Goal: Register for event/course

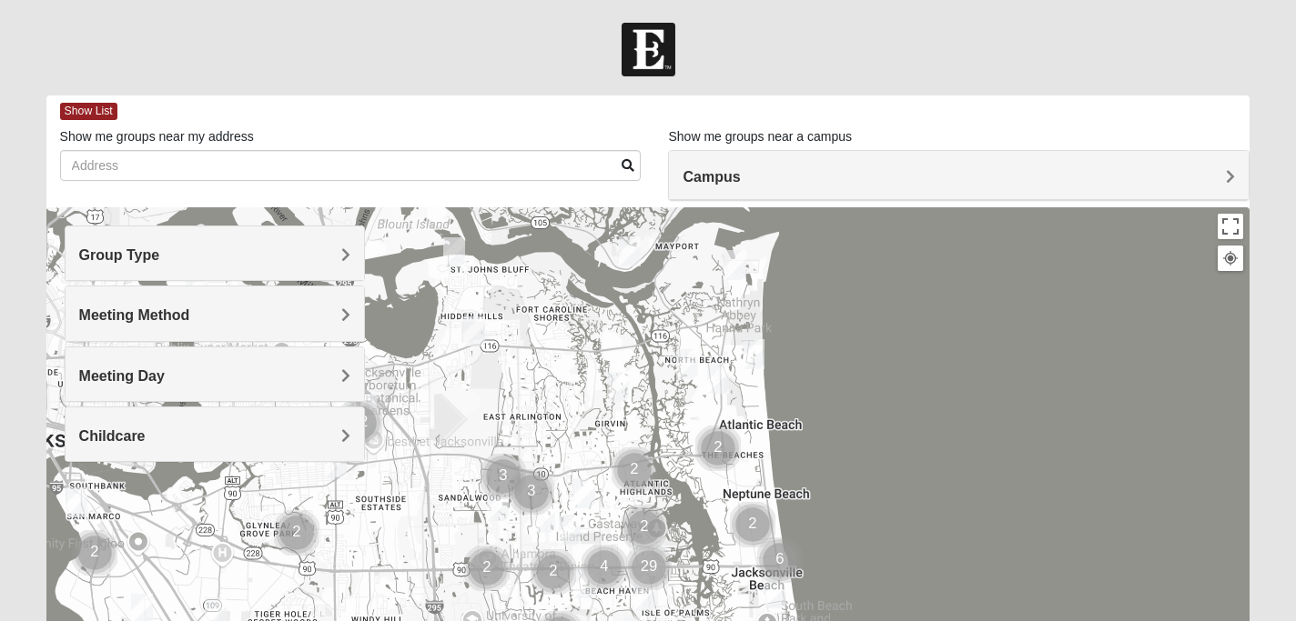
click at [718, 174] on span "Campus" at bounding box center [710, 176] width 57 height 15
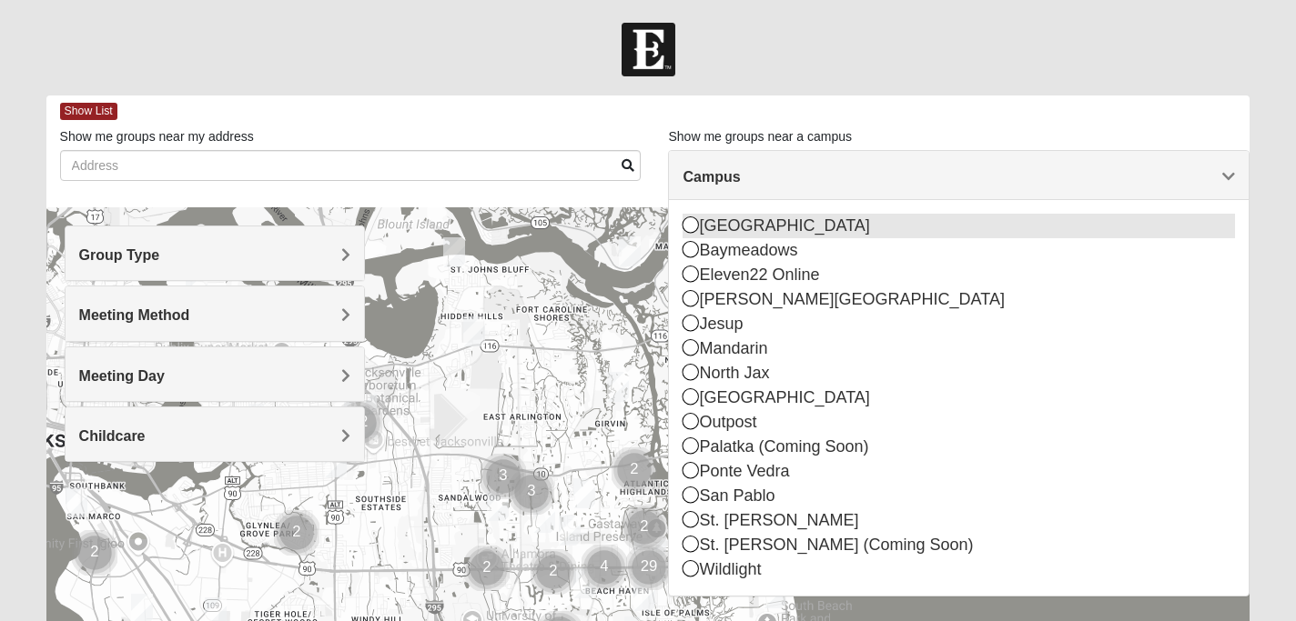
click at [768, 226] on div "[GEOGRAPHIC_DATA]" at bounding box center [958, 226] width 552 height 25
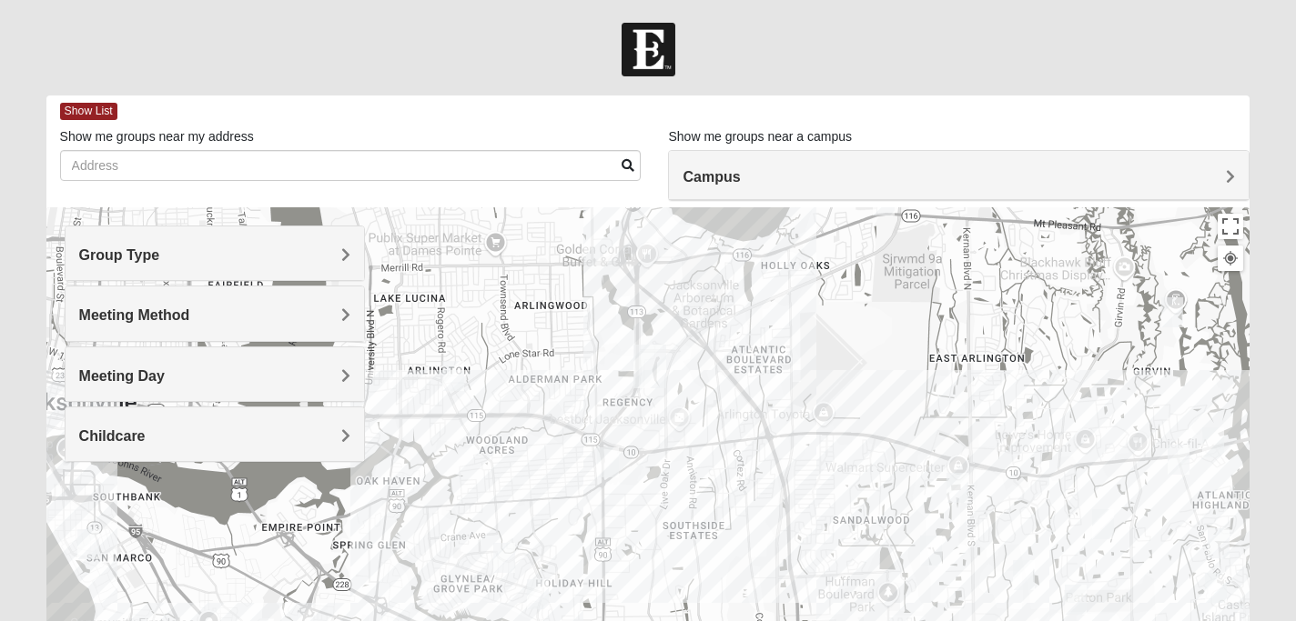
drag, startPoint x: 719, startPoint y: 479, endPoint x: 719, endPoint y: 274, distance: 204.7
click at [719, 274] on div at bounding box center [648, 571] width 1204 height 728
click at [692, 392] on div at bounding box center [648, 571] width 1204 height 728
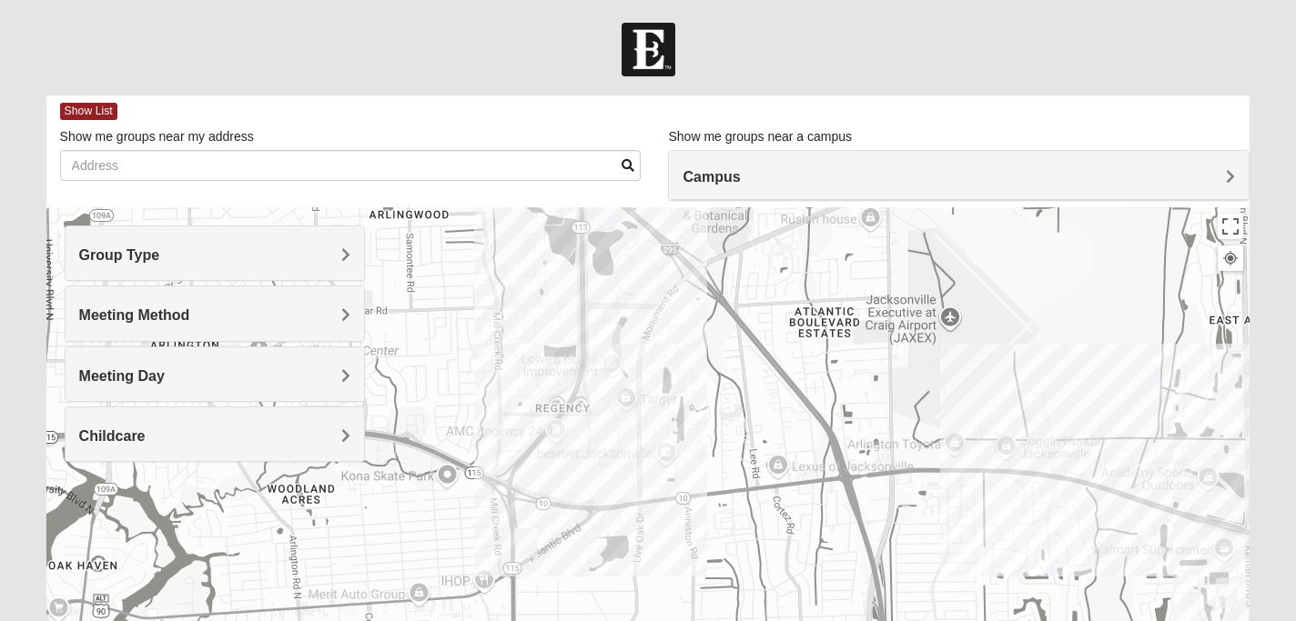
click at [296, 370] on h4 "Meeting Day" at bounding box center [215, 376] width 272 height 17
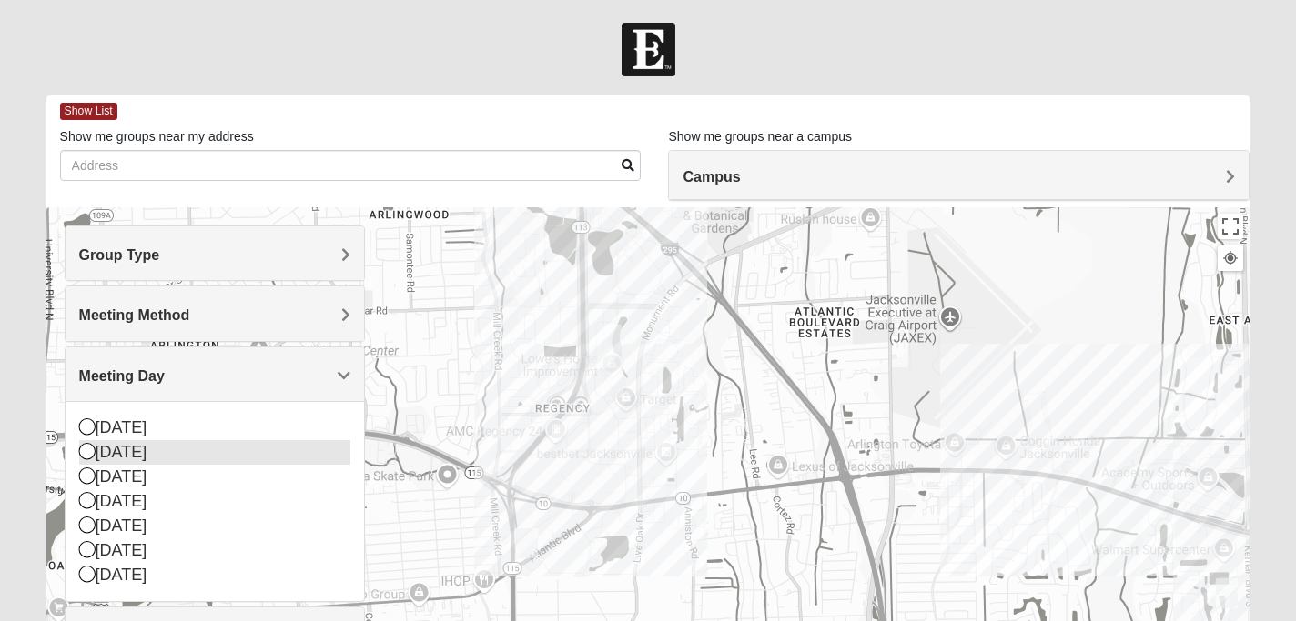
click at [174, 460] on div "Monday" at bounding box center [215, 452] width 272 height 25
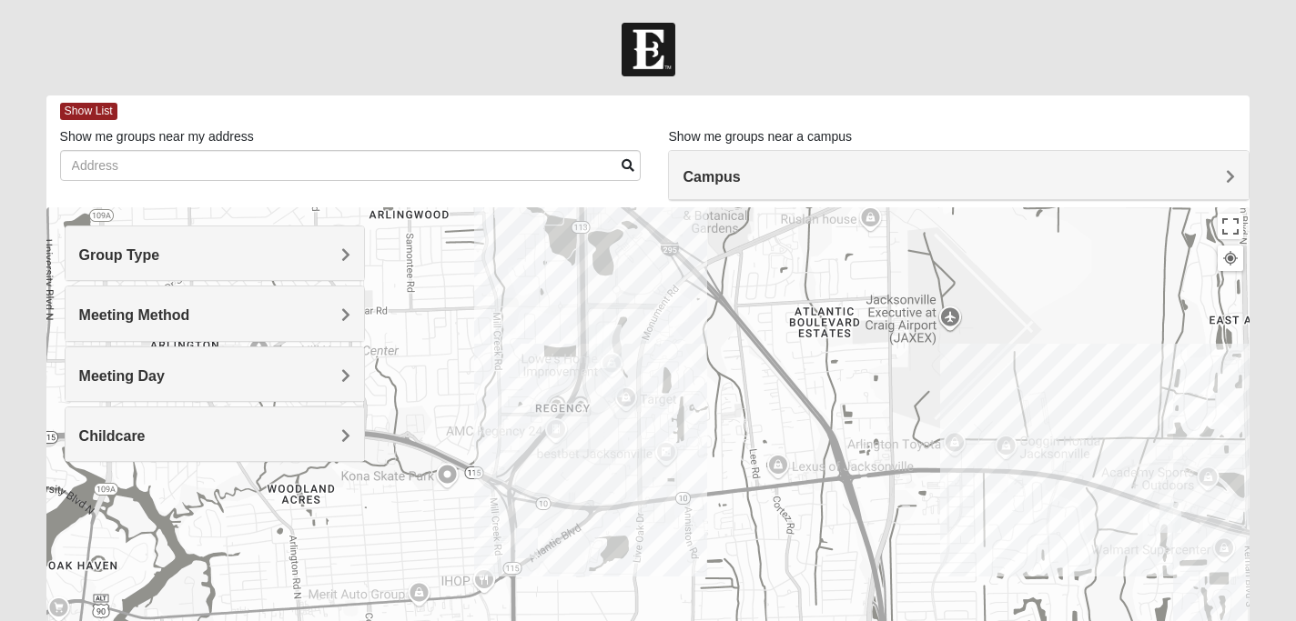
click at [662, 326] on div at bounding box center [648, 571] width 1204 height 728
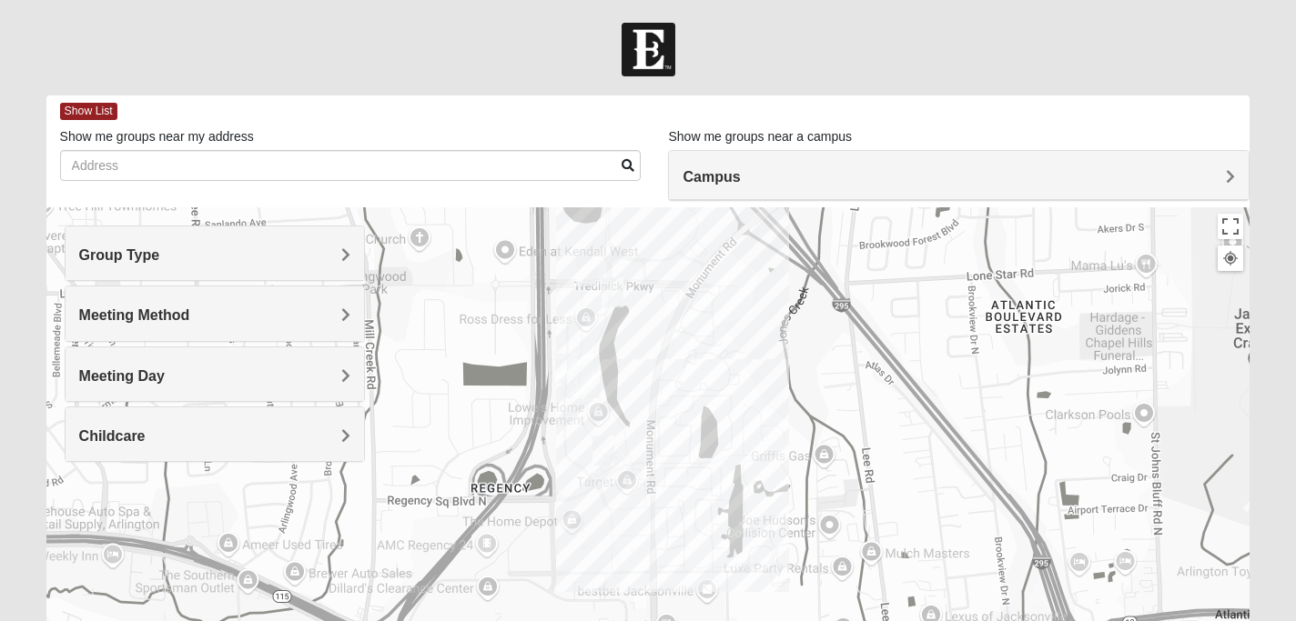
drag, startPoint x: 640, startPoint y: 289, endPoint x: 683, endPoint y: 286, distance: 42.9
click at [683, 286] on div at bounding box center [648, 571] width 1204 height 728
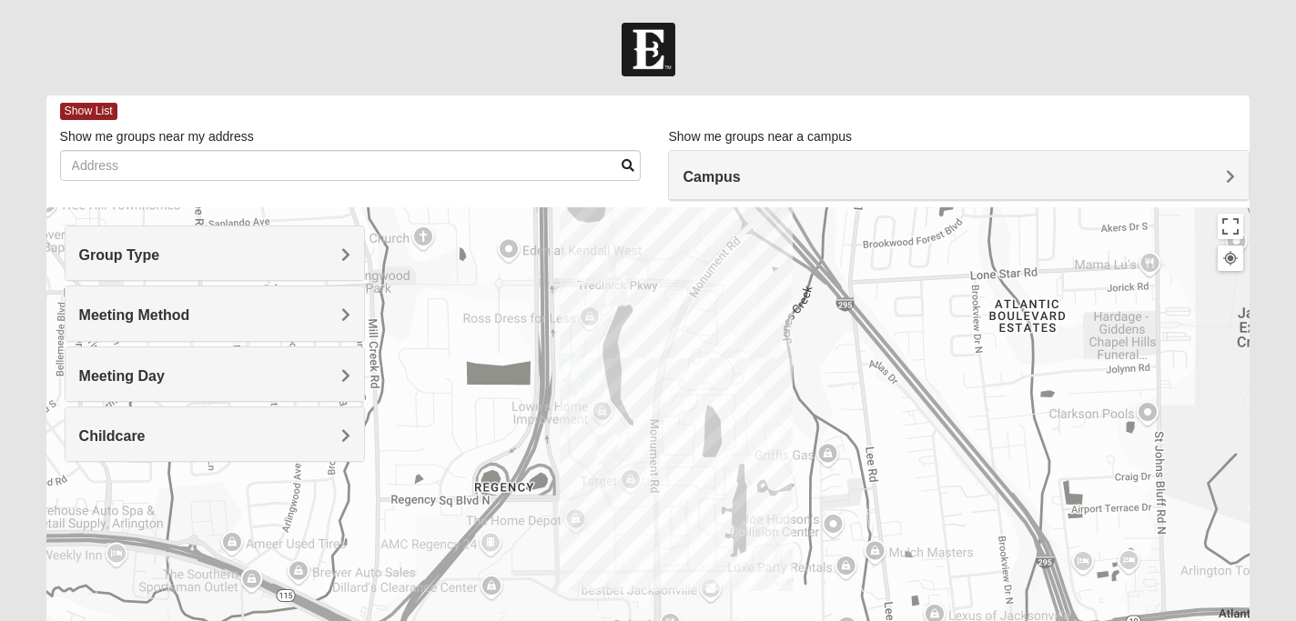
click at [594, 269] on img "On Campus Womens Davis 32225" at bounding box center [591, 271] width 22 height 30
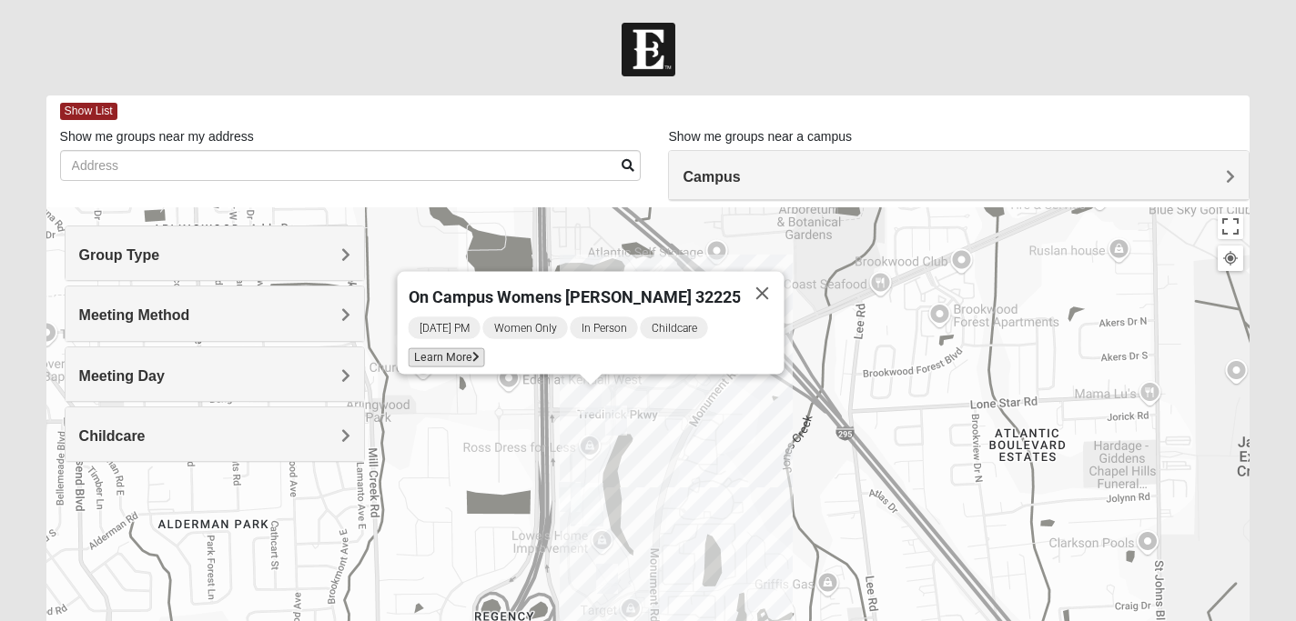
click at [449, 348] on span "Learn More" at bounding box center [446, 357] width 76 height 19
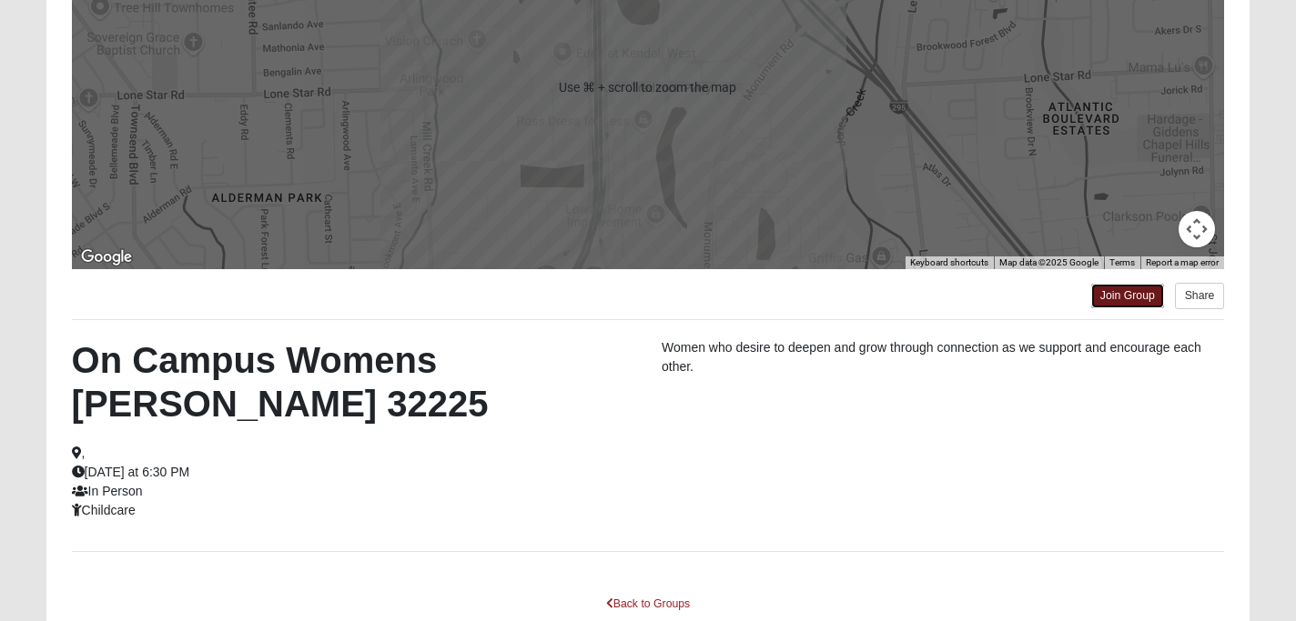
scroll to position [308, 0]
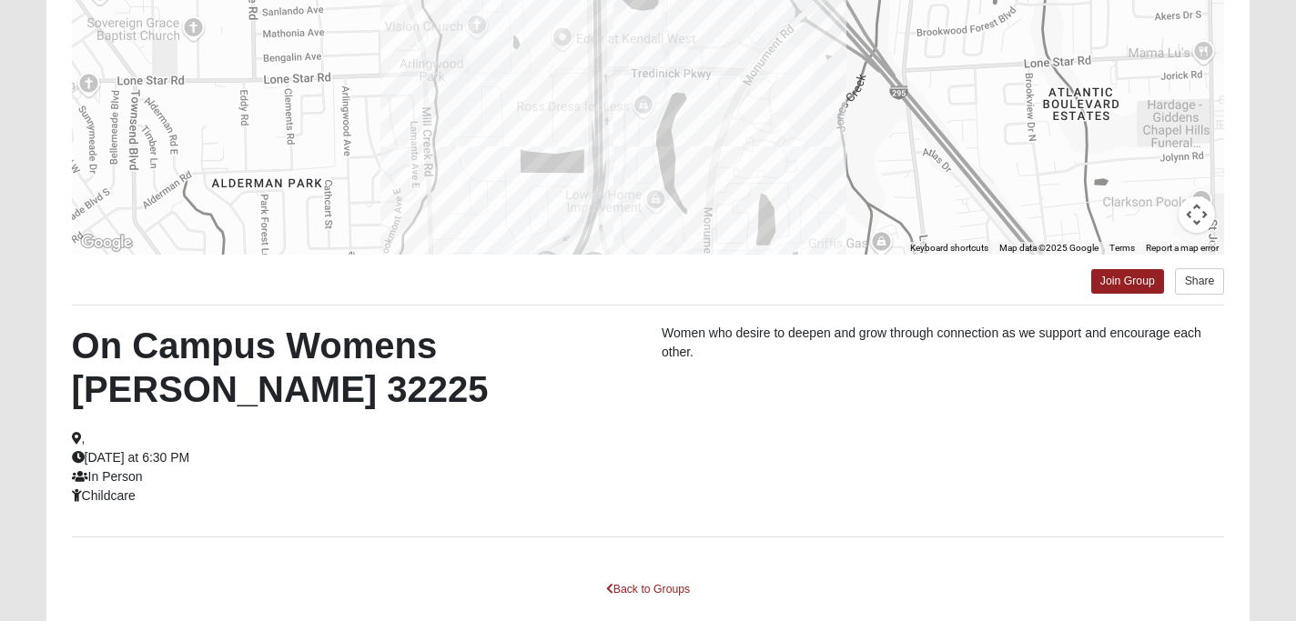
drag, startPoint x: 69, startPoint y: 345, endPoint x: 232, endPoint y: 466, distance: 202.9
click at [232, 466] on div "On Campus Womens Davis 32225 , Monday at 6:30 PM In Person Childcare" at bounding box center [353, 415] width 590 height 182
copy div "On Campus Womens Davis 32225 , Monday at 6:30 PM"
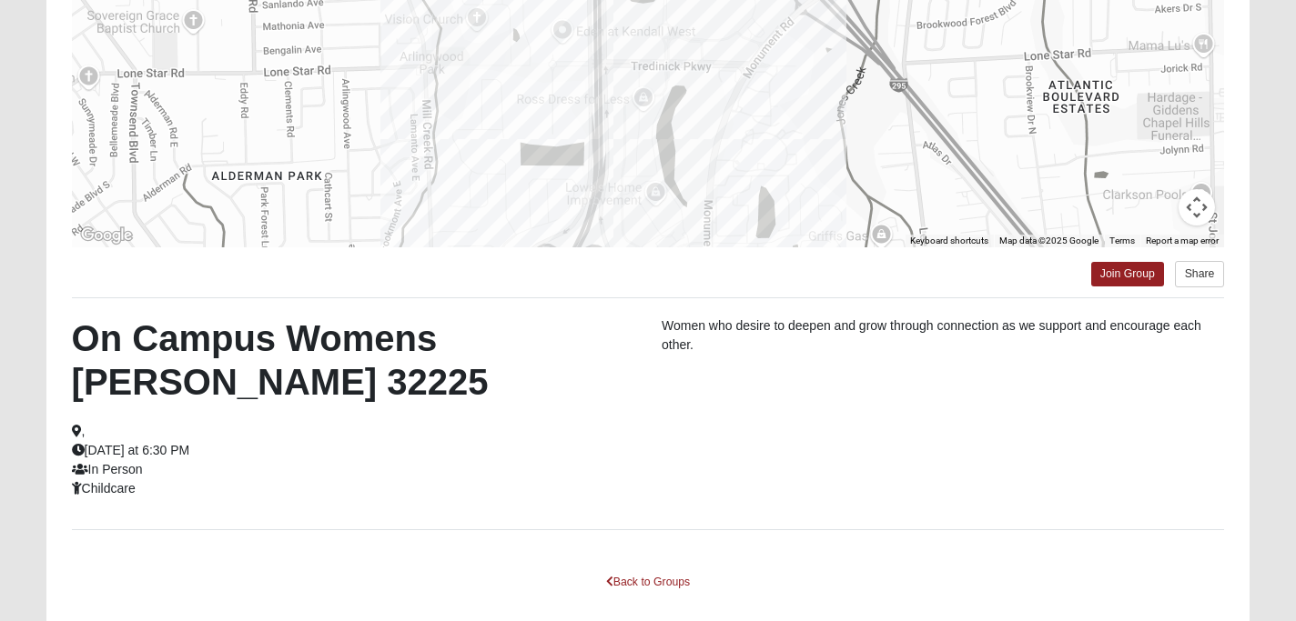
scroll to position [318, 0]
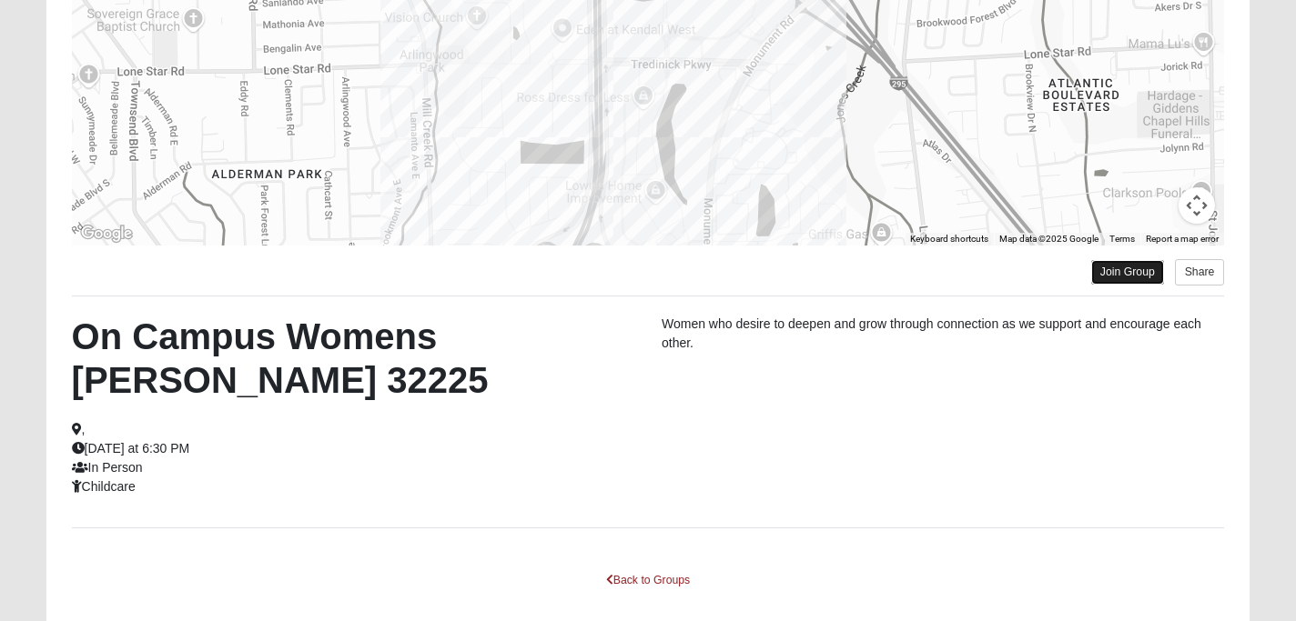
click at [1139, 267] on link "Join Group" at bounding box center [1127, 272] width 73 height 25
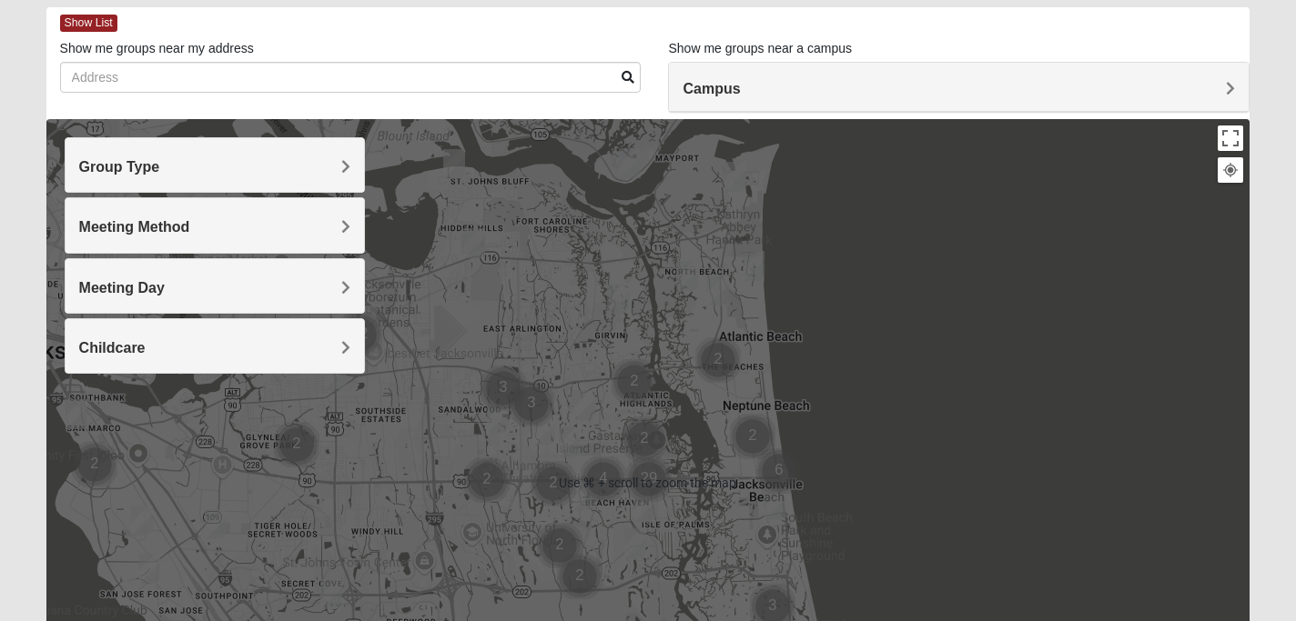
scroll to position [86, 0]
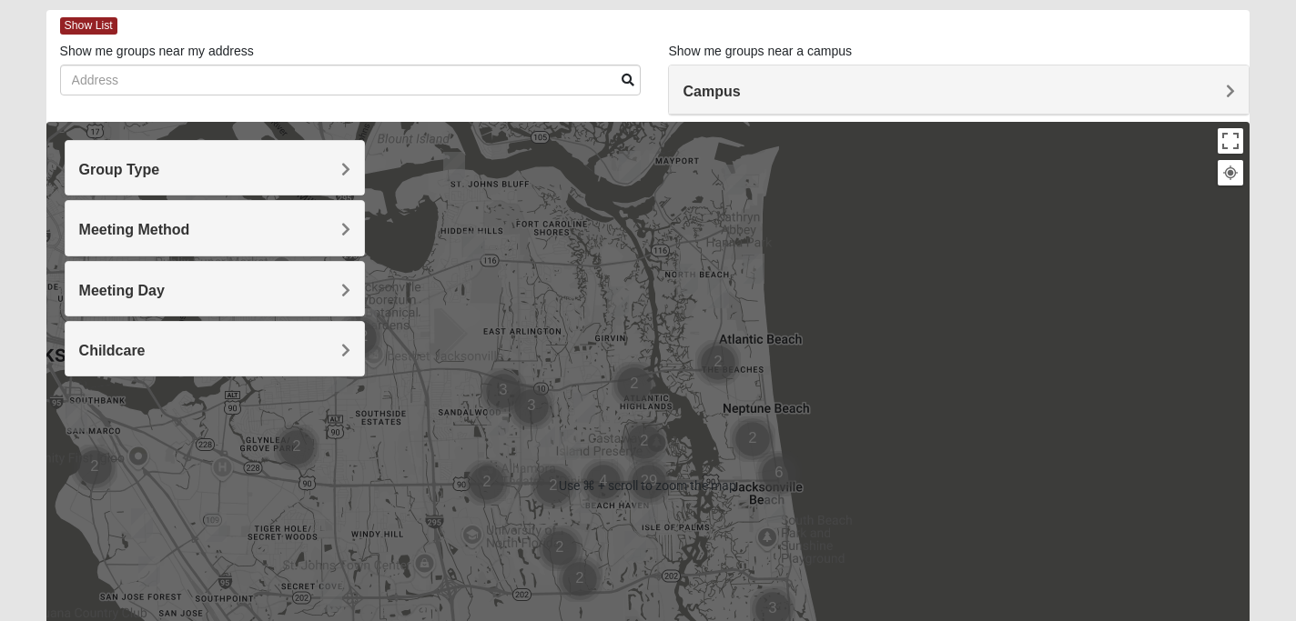
click at [743, 73] on div "Campus" at bounding box center [959, 90] width 580 height 49
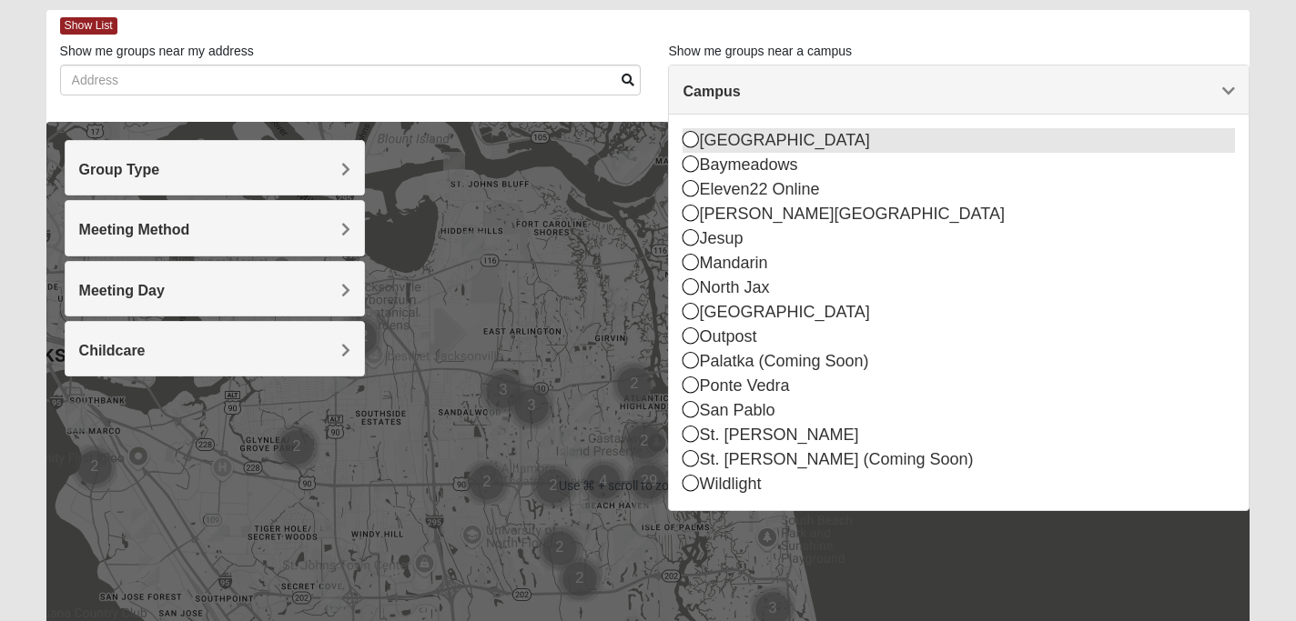
click at [741, 136] on div "[GEOGRAPHIC_DATA]" at bounding box center [958, 140] width 552 height 25
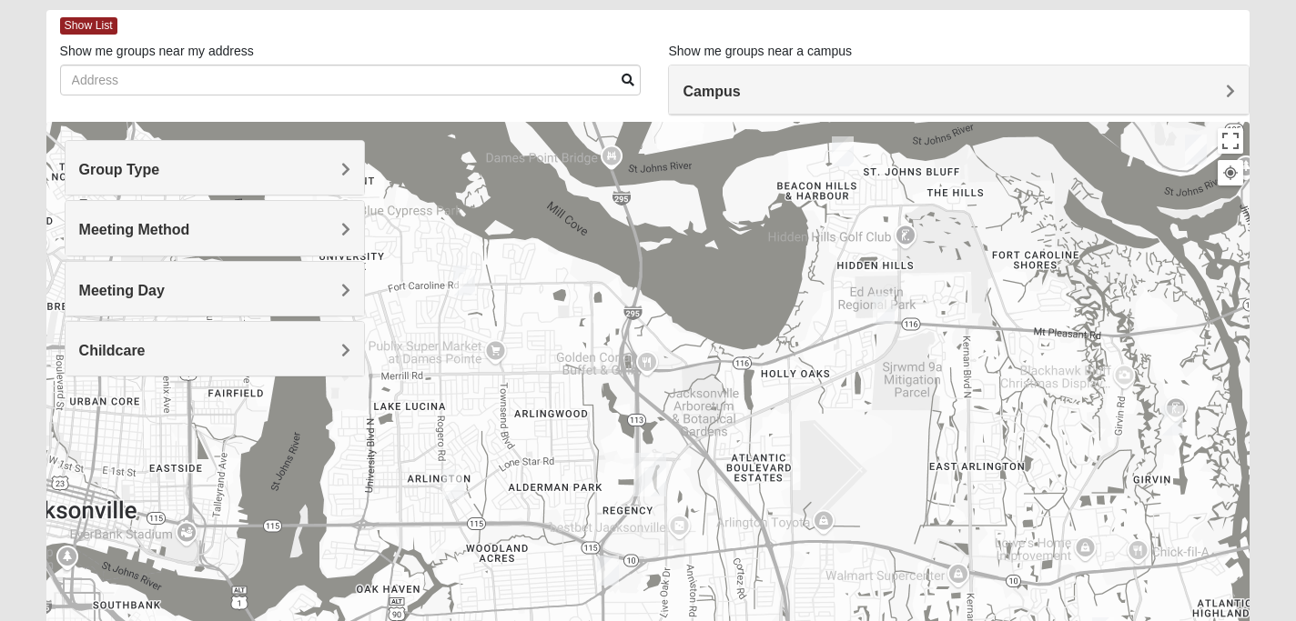
click at [290, 271] on div "Meeting Day" at bounding box center [215, 289] width 299 height 54
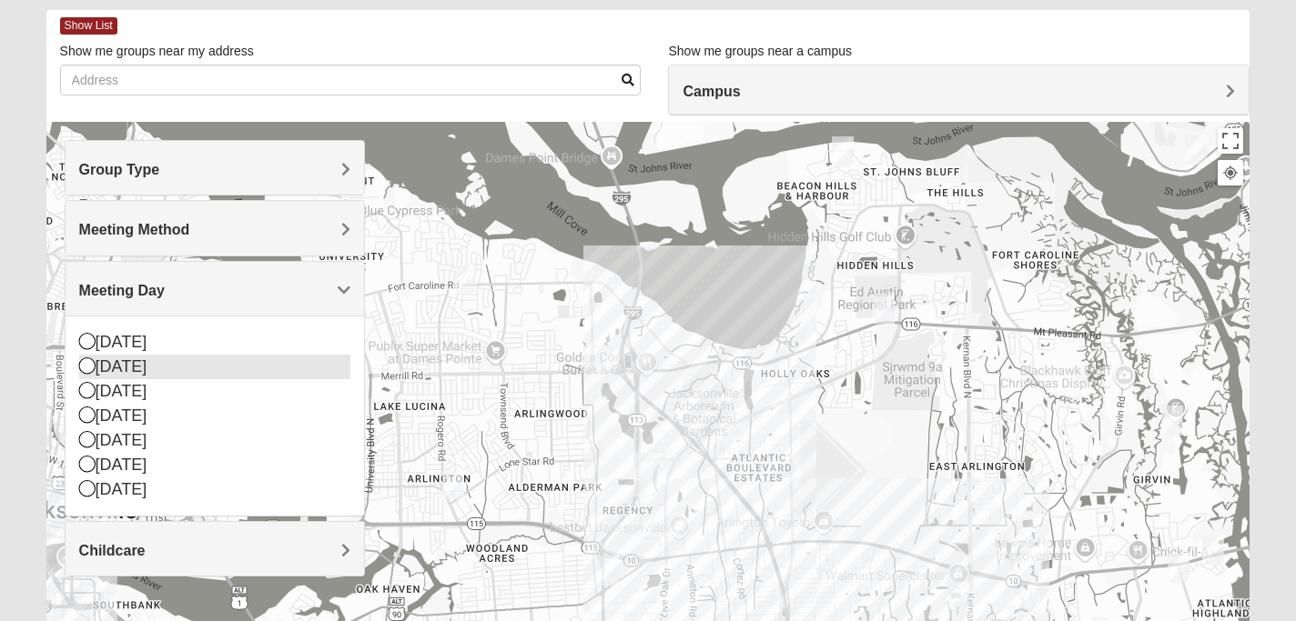
click at [272, 368] on div "Monday" at bounding box center [215, 367] width 272 height 25
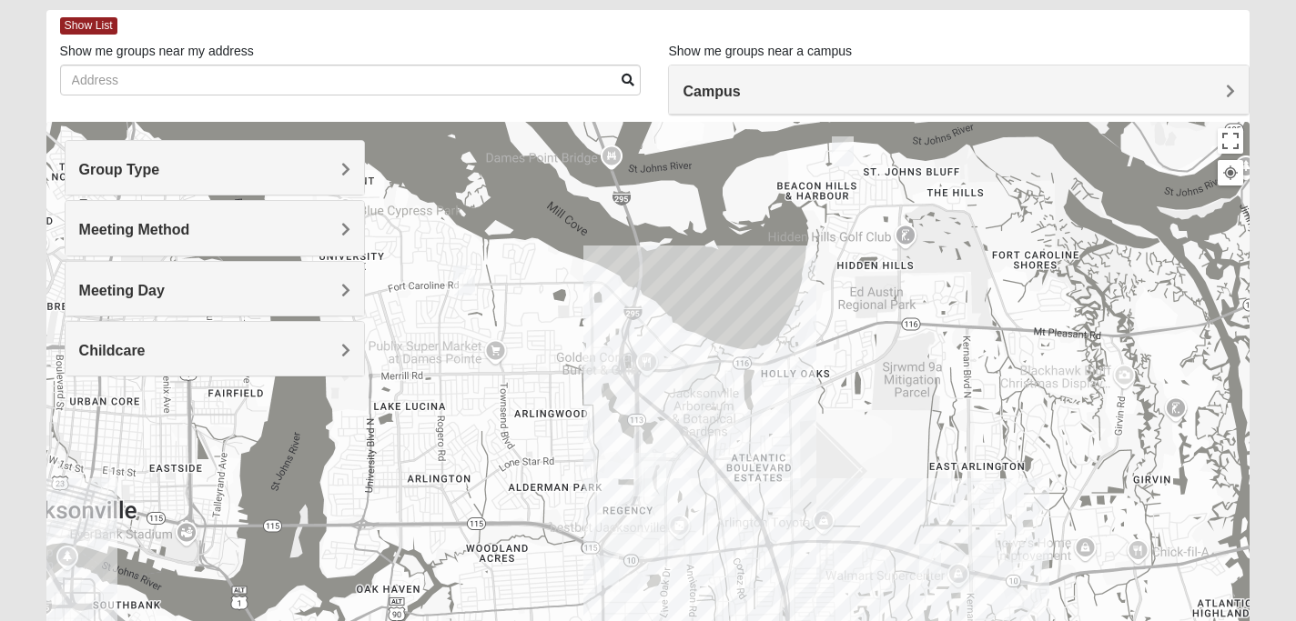
click at [268, 170] on h4 "Group Type" at bounding box center [215, 169] width 272 height 17
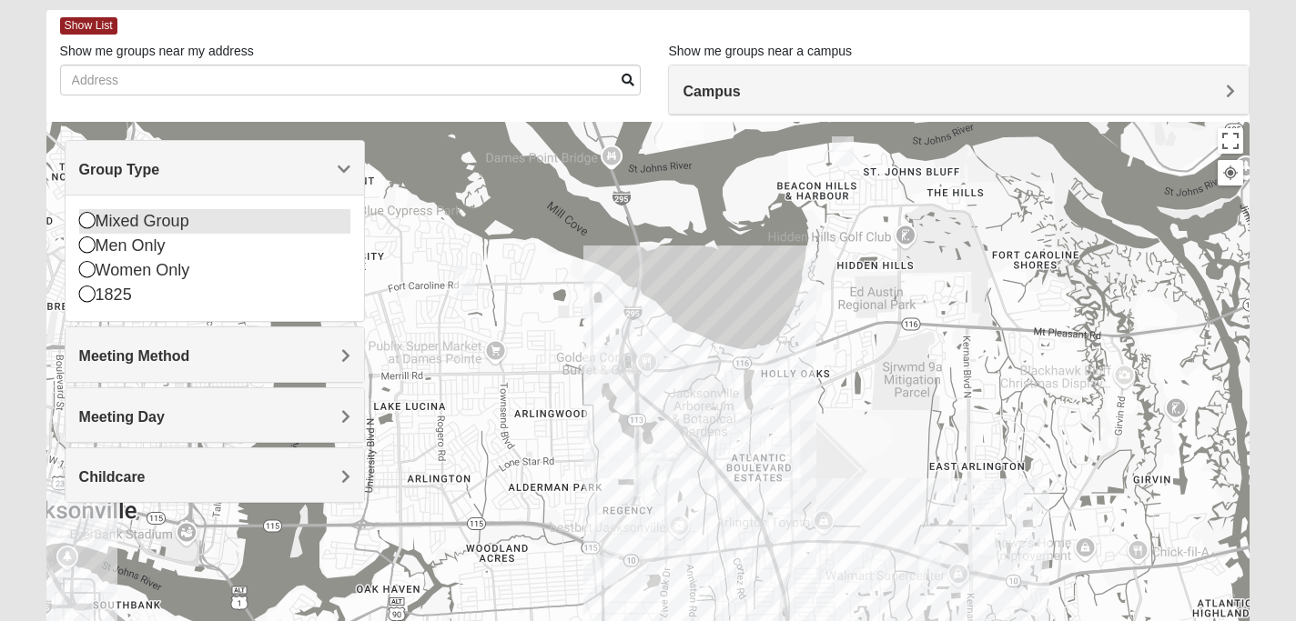
click at [230, 217] on div "Mixed Group" at bounding box center [215, 221] width 272 height 25
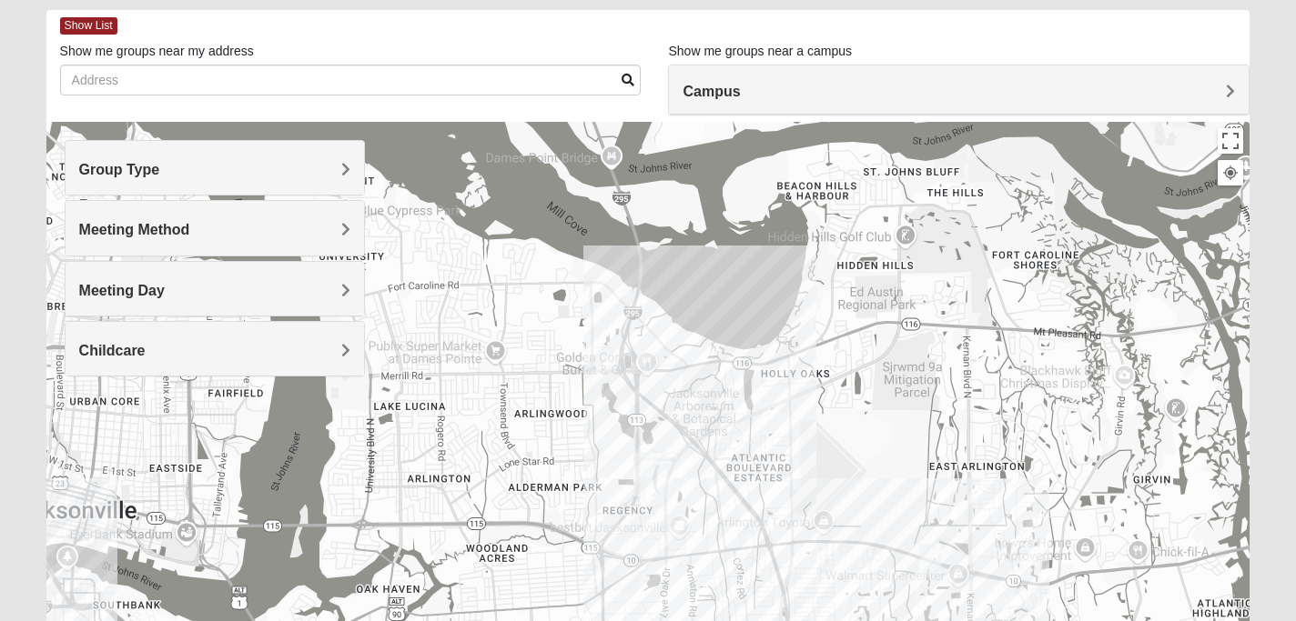
click at [696, 487] on div at bounding box center [648, 486] width 1204 height 728
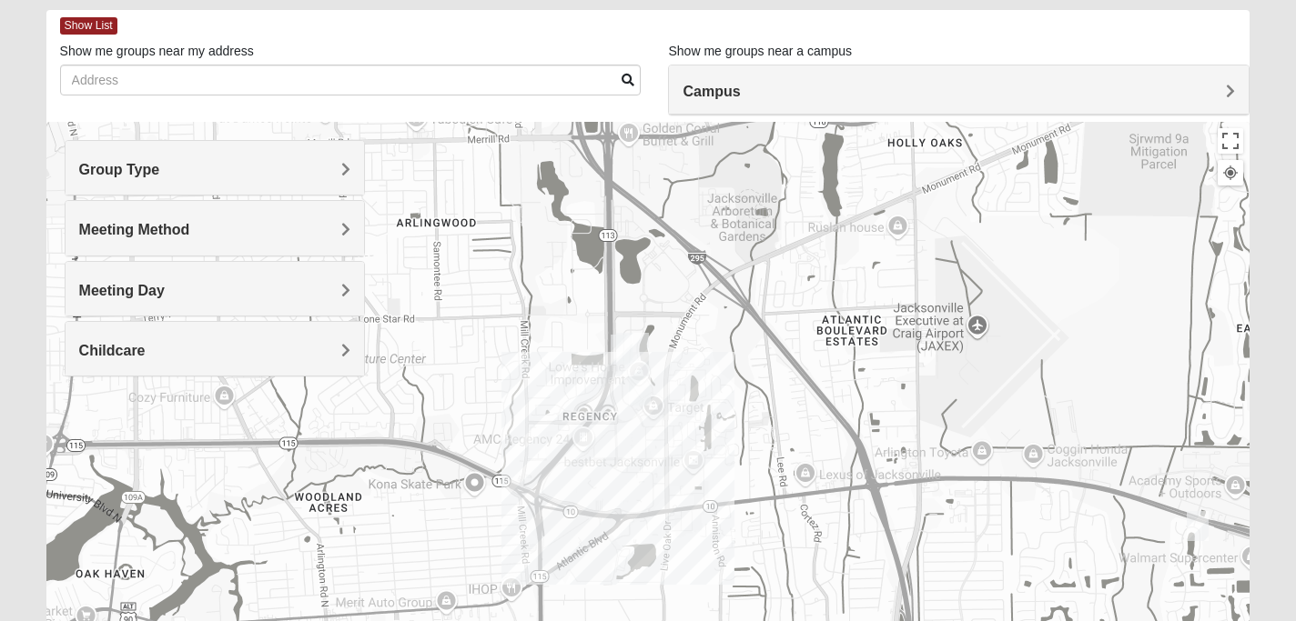
drag, startPoint x: 696, startPoint y: 487, endPoint x: 729, endPoint y: 363, distance: 128.0
click at [729, 362] on div at bounding box center [648, 486] width 1204 height 728
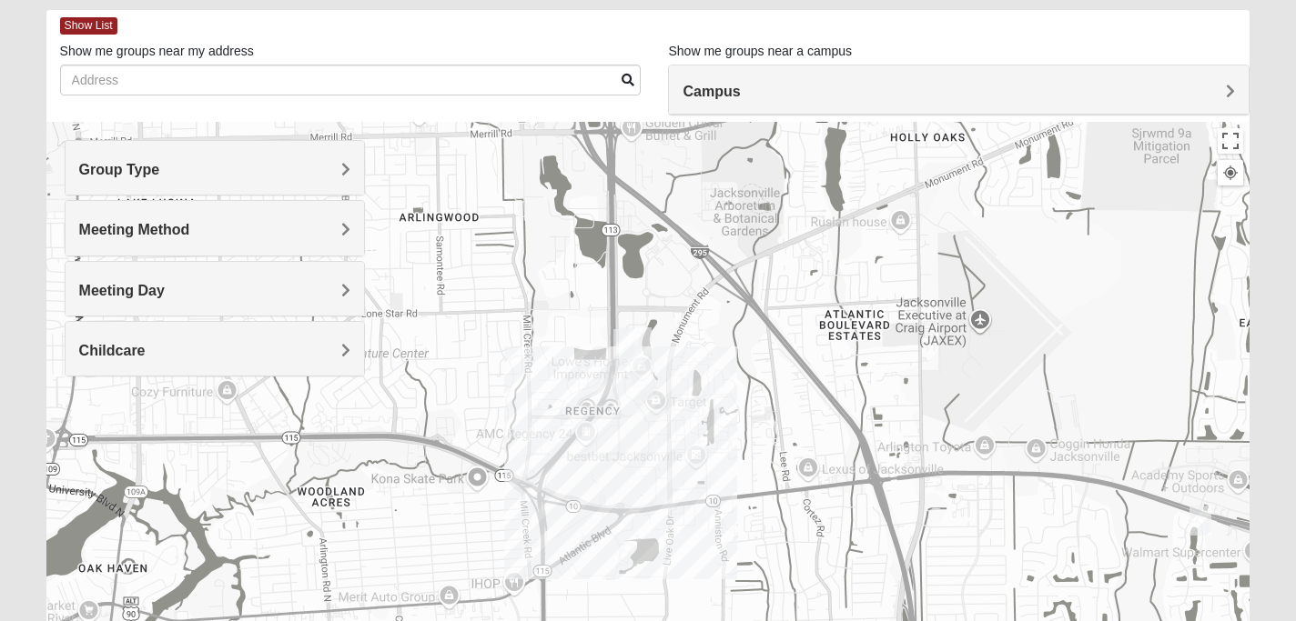
click at [567, 327] on div at bounding box center [648, 486] width 1204 height 728
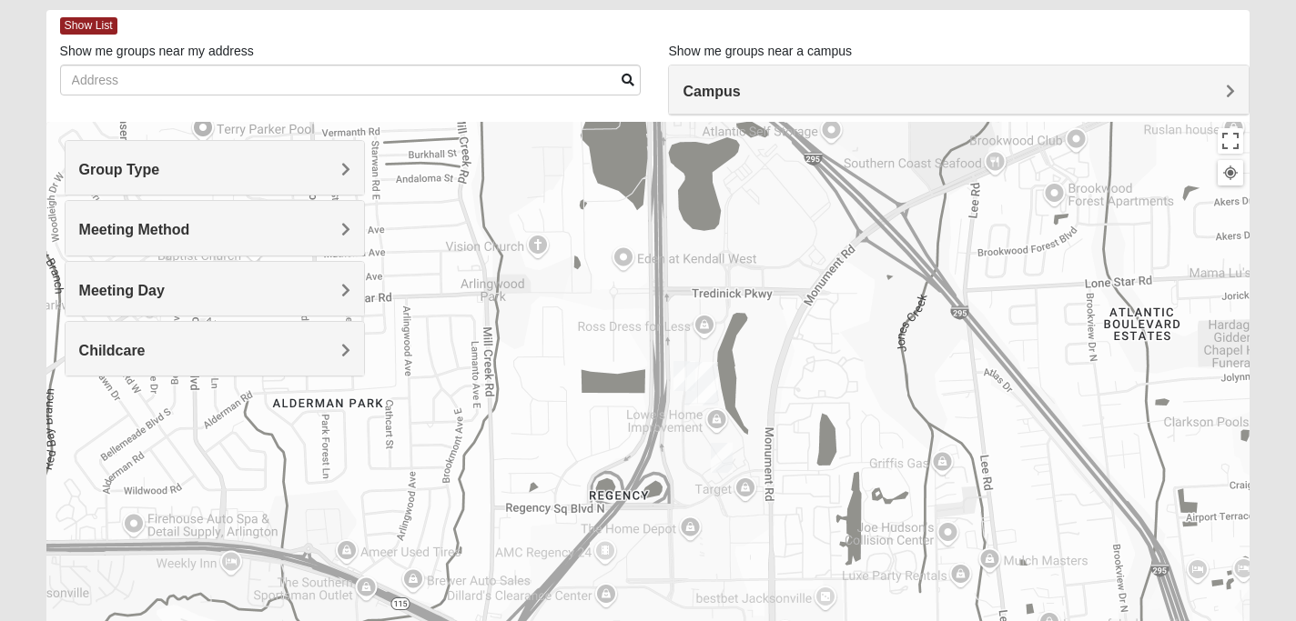
click at [676, 375] on img "On Campus Mixed Clark 32225" at bounding box center [684, 376] width 22 height 30
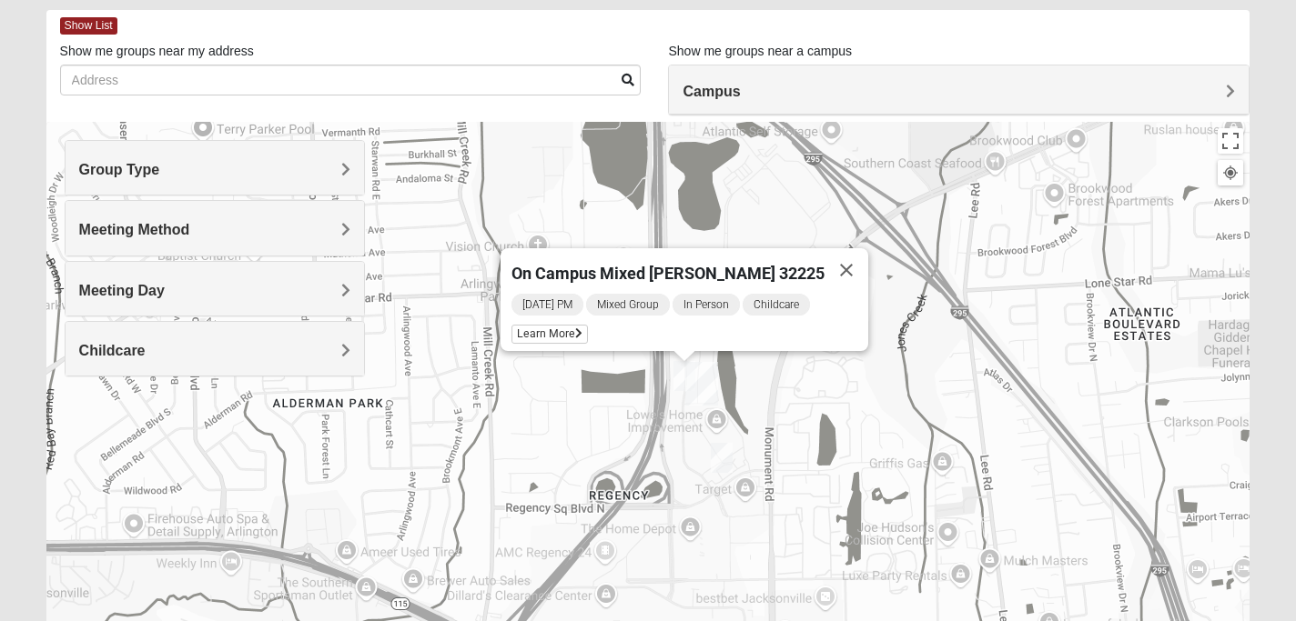
click at [724, 458] on img "On Campus Mixed Pritchett/Maccurrach 32225" at bounding box center [722, 458] width 22 height 30
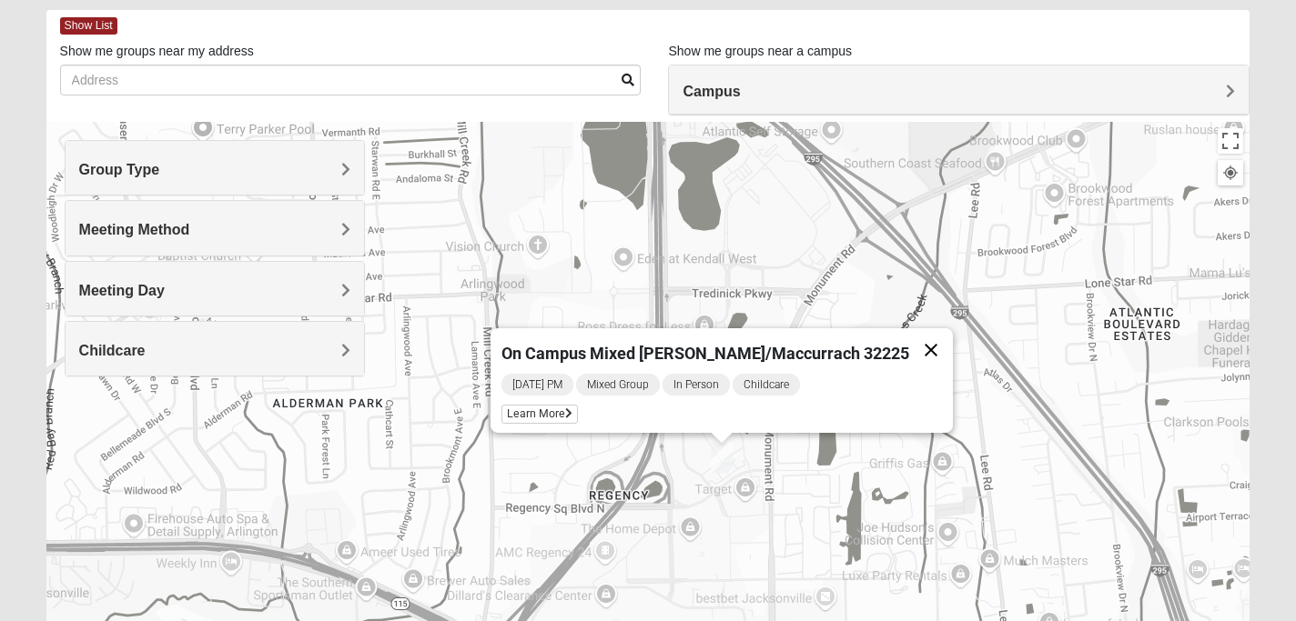
click at [909, 339] on button "Close" at bounding box center [931, 350] width 44 height 44
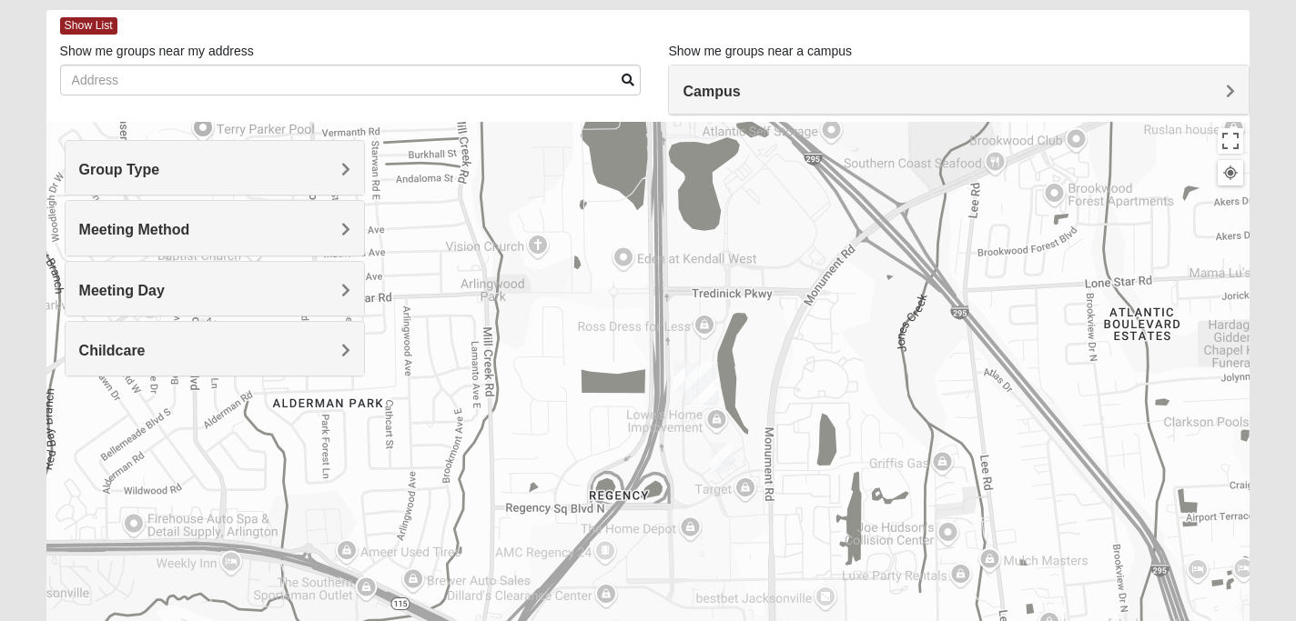
click at [680, 373] on img "On Campus Mixed Clark 32225" at bounding box center [684, 376] width 22 height 30
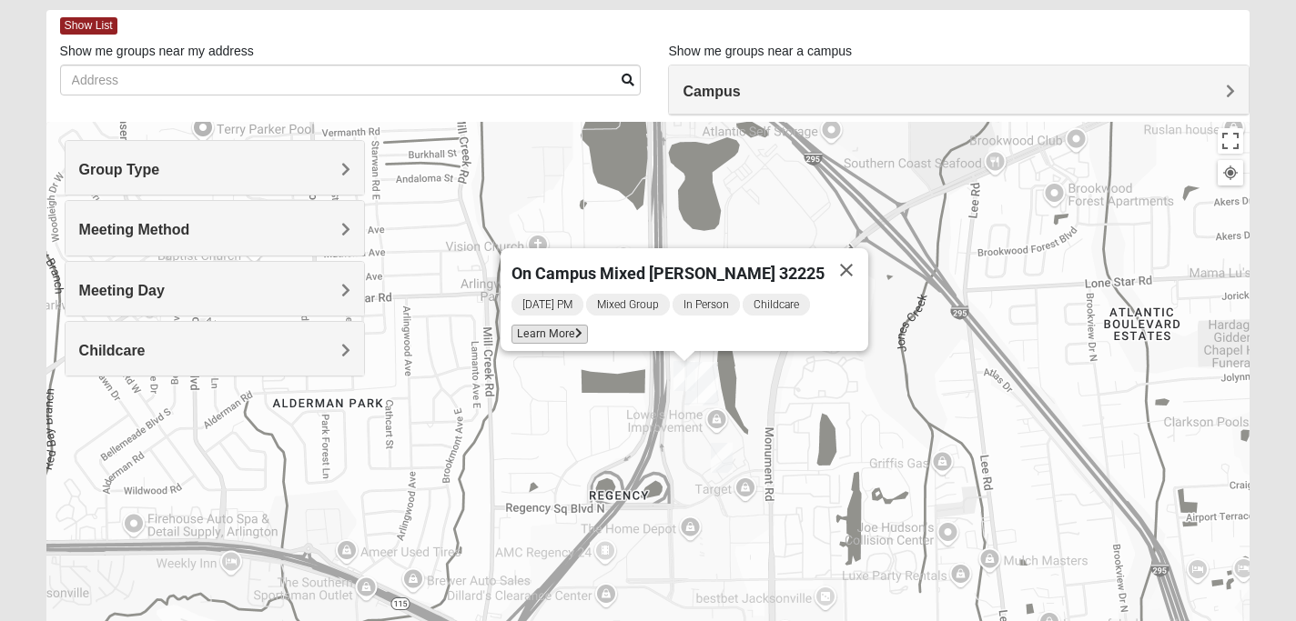
click at [585, 325] on span "Learn More" at bounding box center [549, 334] width 76 height 19
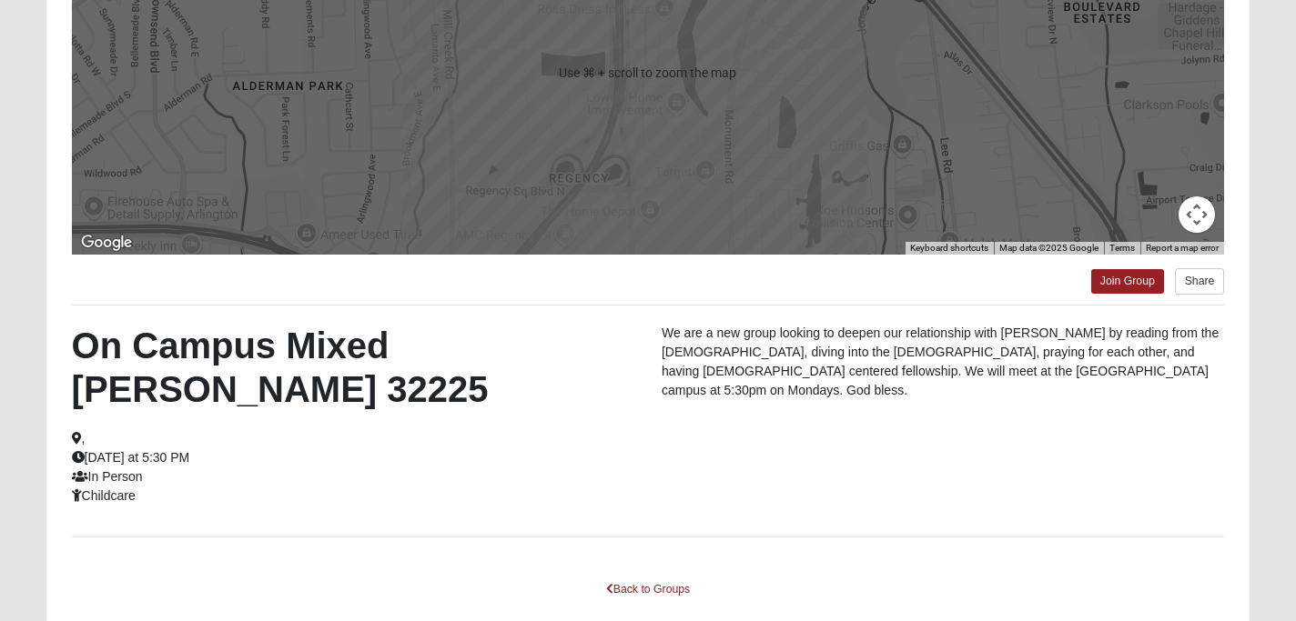
scroll to position [317, 0]
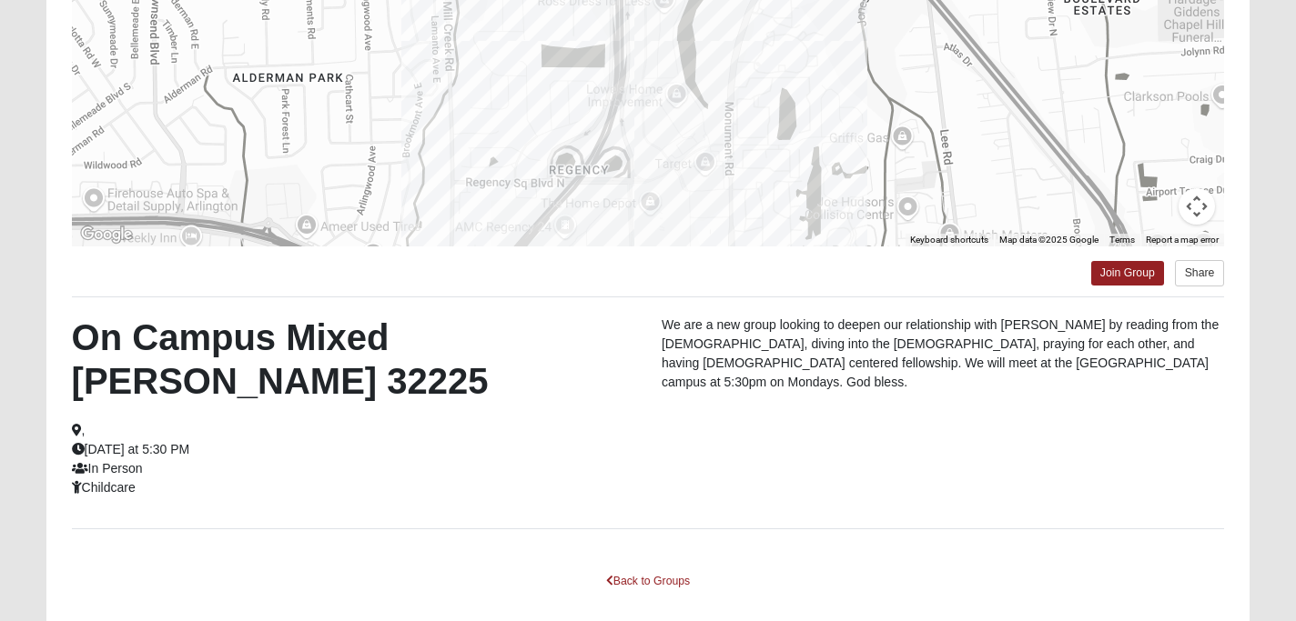
drag, startPoint x: 204, startPoint y: 407, endPoint x: 66, endPoint y: 348, distance: 150.4
click at [66, 348] on div "On Campus Mixed Clark 32225 , Monday at 5:30 PM In Person Childcare" at bounding box center [353, 407] width 590 height 182
copy div "On Campus Mixed Clark 32225 , Monday at 5:30 PM"
click at [1119, 271] on link "Join Group" at bounding box center [1127, 273] width 73 height 25
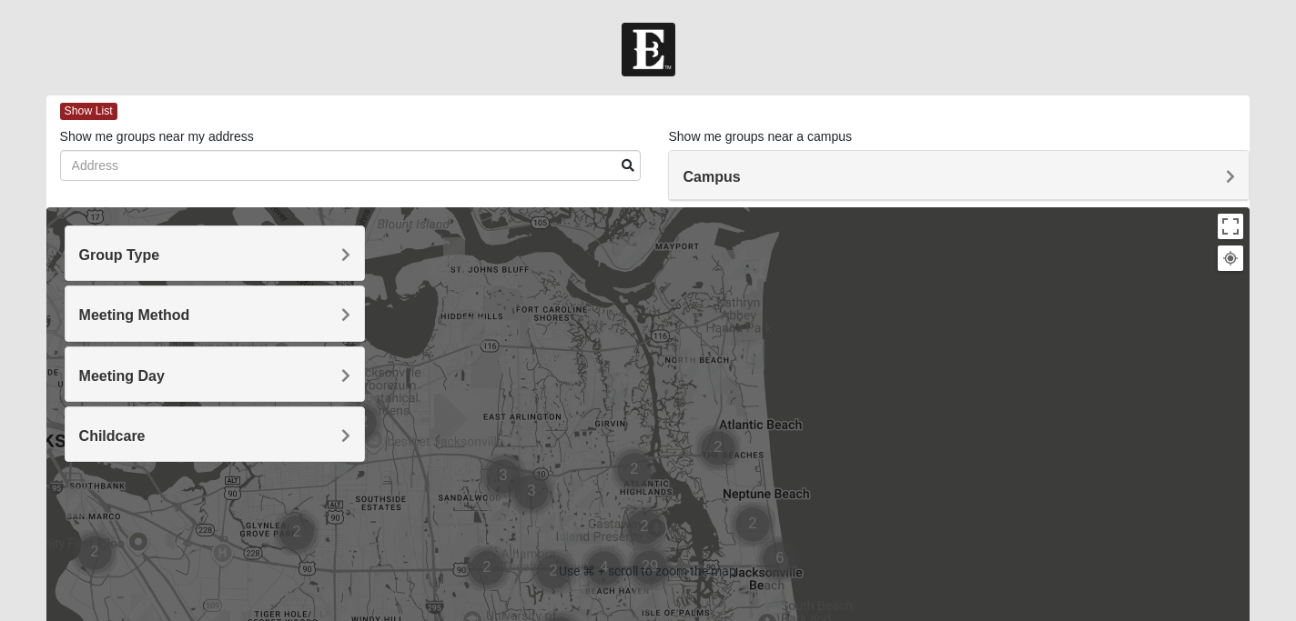
click at [739, 197] on div "Campus" at bounding box center [959, 175] width 580 height 49
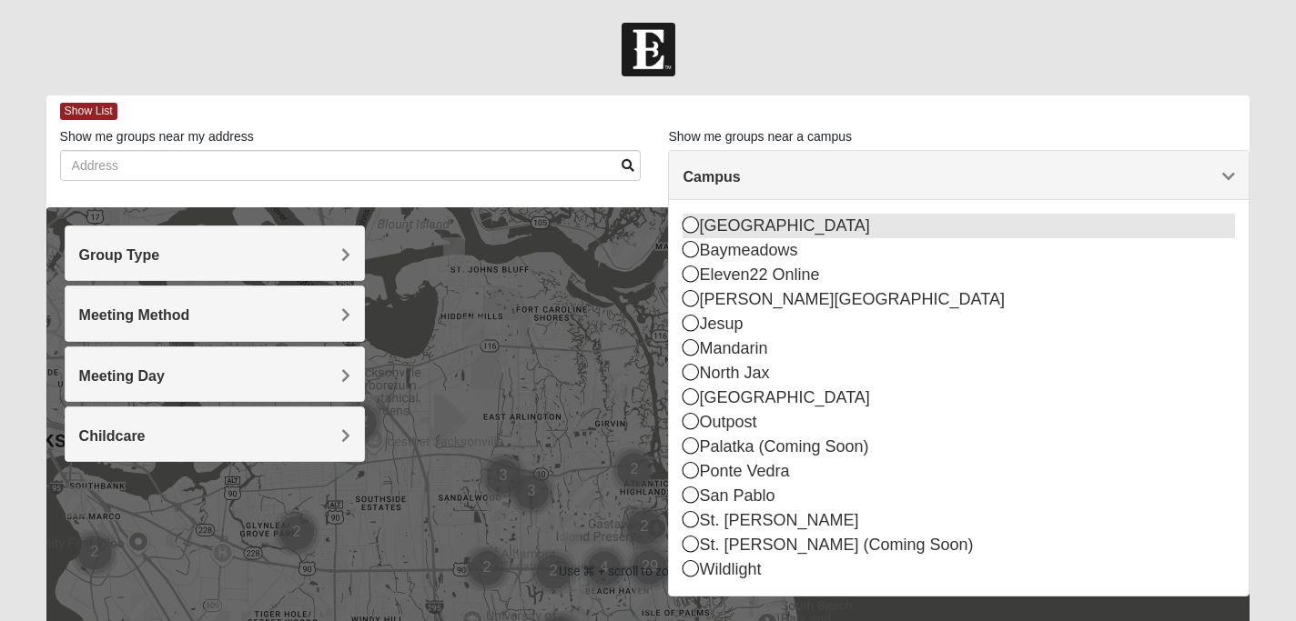
click at [741, 231] on div "[GEOGRAPHIC_DATA]" at bounding box center [958, 226] width 552 height 25
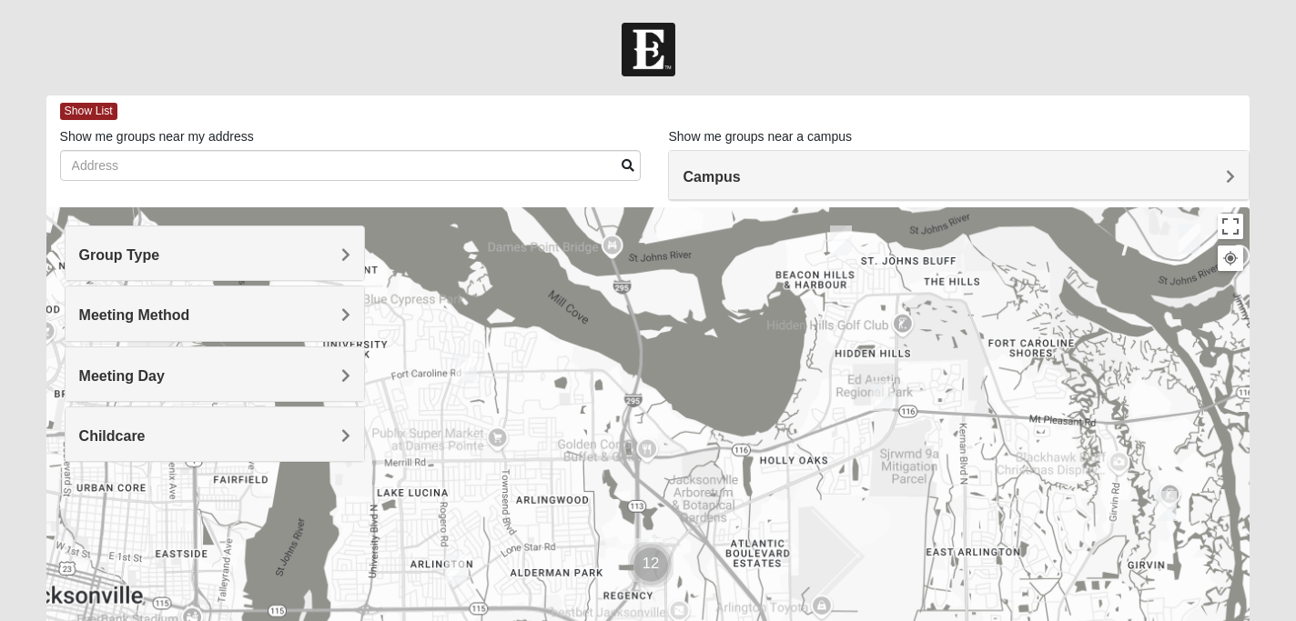
click at [295, 259] on h4 "Group Type" at bounding box center [215, 255] width 272 height 17
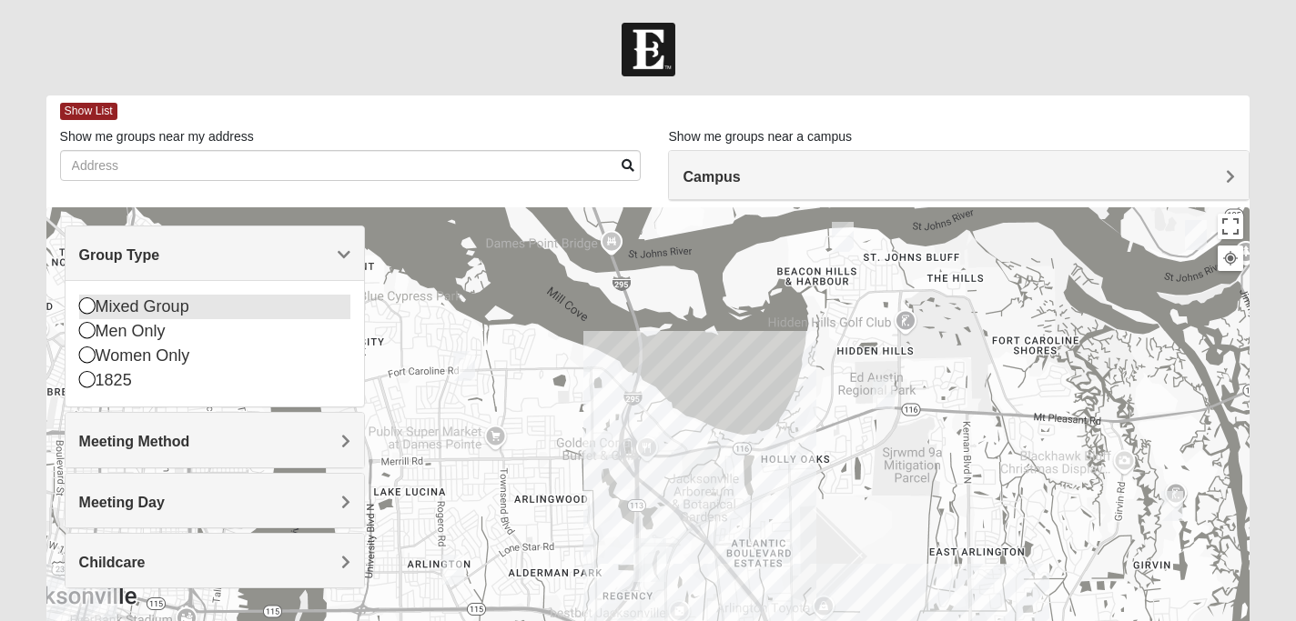
click at [277, 309] on div "Mixed Group" at bounding box center [215, 307] width 272 height 25
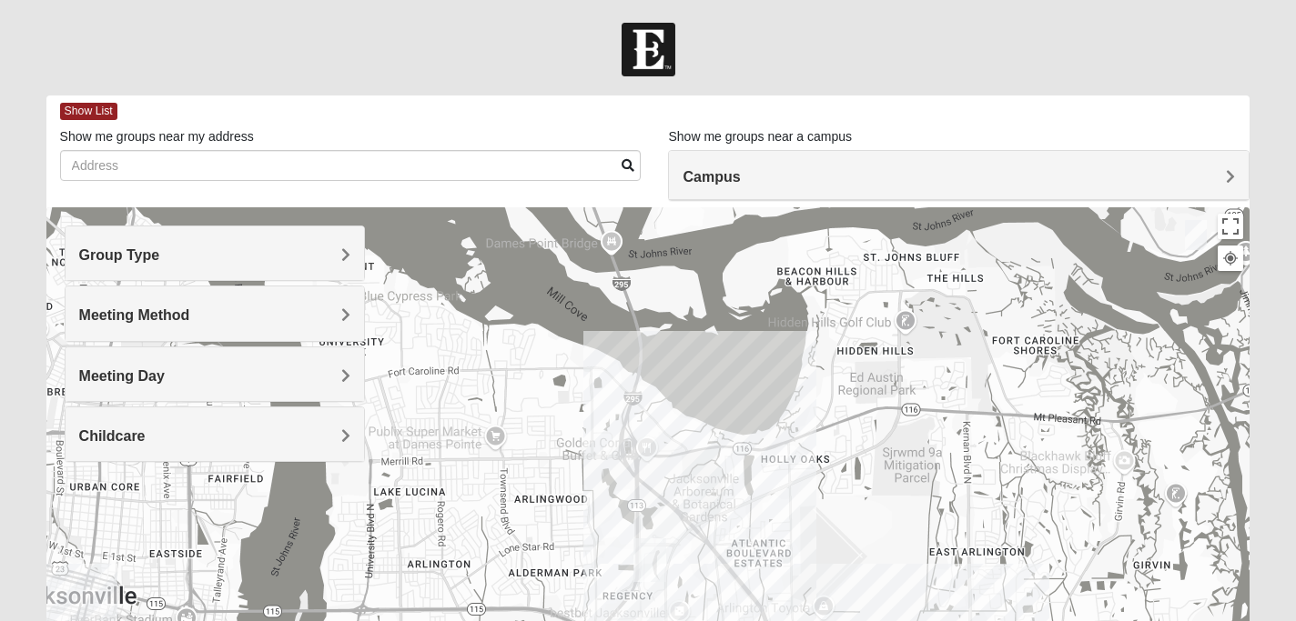
click at [598, 513] on div at bounding box center [648, 571] width 1204 height 728
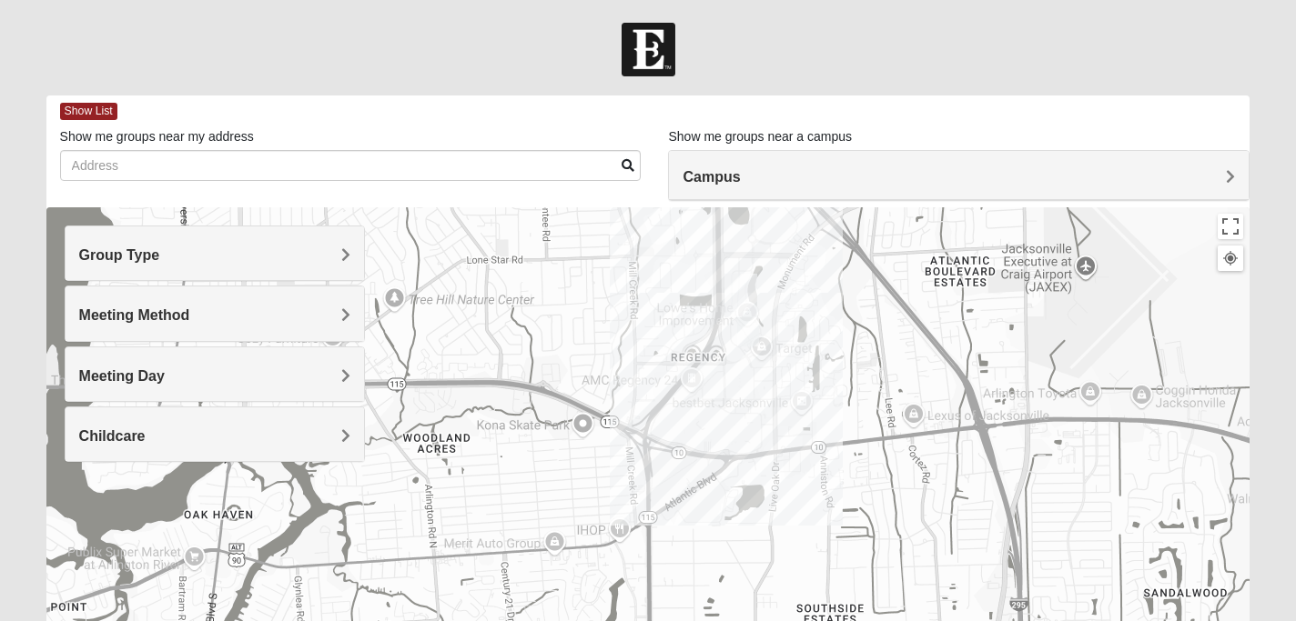
drag, startPoint x: 598, startPoint y: 513, endPoint x: 638, endPoint y: 187, distance: 328.2
click at [639, 187] on div "Show List Loading Groups Keywords Filter Additional Filters Campus Arlington Ba…" at bounding box center [648, 516] width 1204 height 840
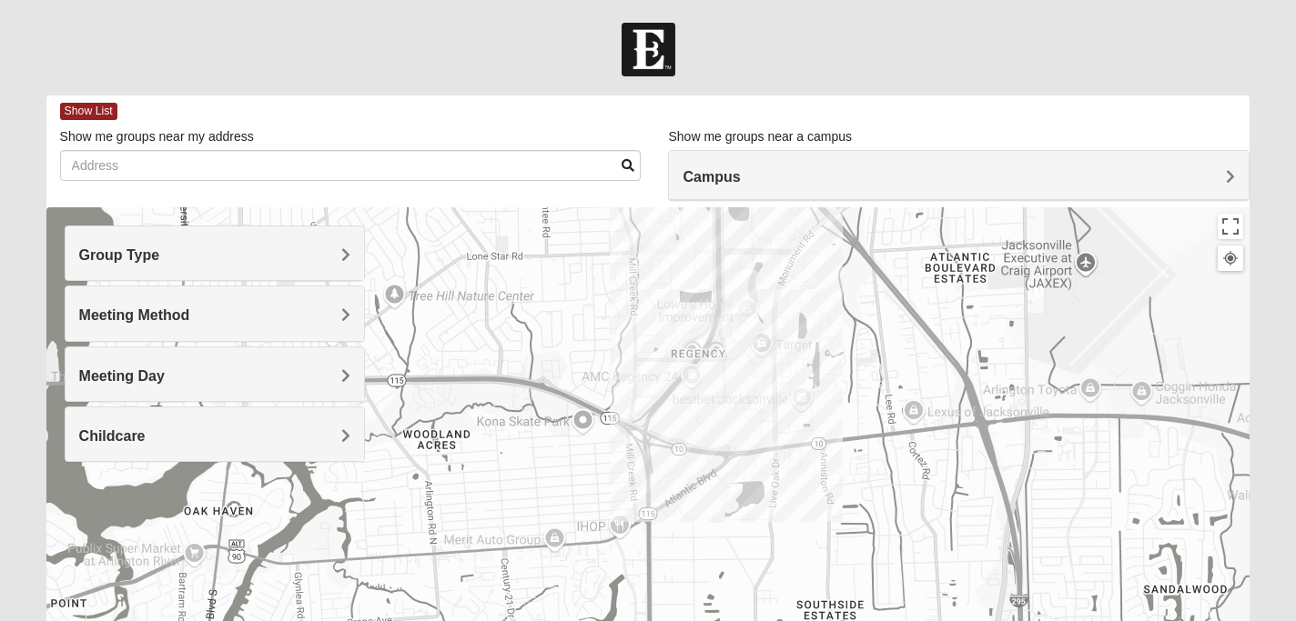
click at [691, 344] on div at bounding box center [648, 571] width 1204 height 728
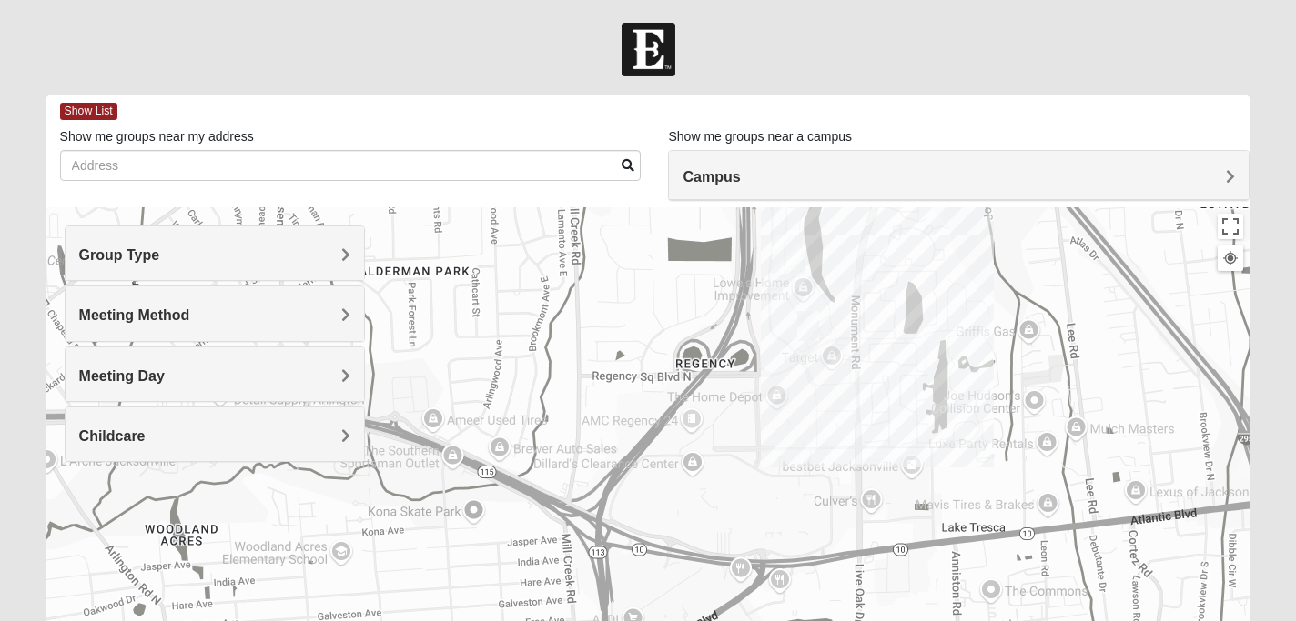
click at [311, 369] on h4 "Meeting Day" at bounding box center [215, 376] width 272 height 17
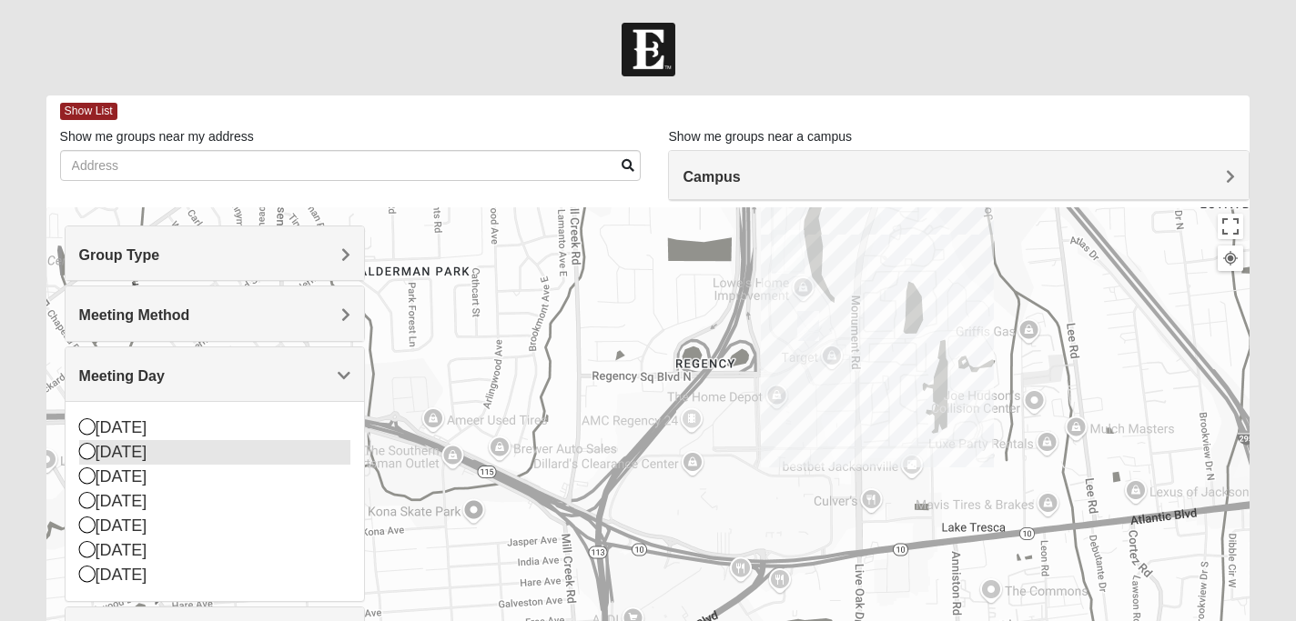
click at [253, 450] on div "Monday" at bounding box center [215, 452] width 272 height 25
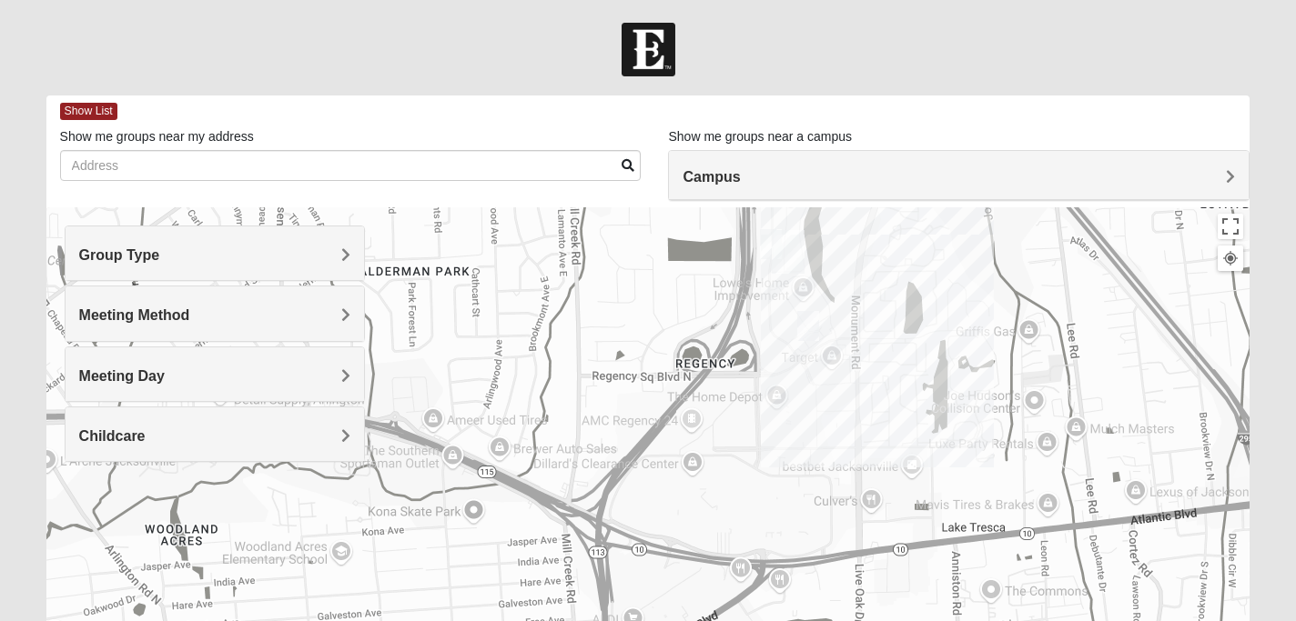
click at [812, 318] on img "On Campus Mixed Pritchett/Maccurrach 32225" at bounding box center [808, 326] width 22 height 30
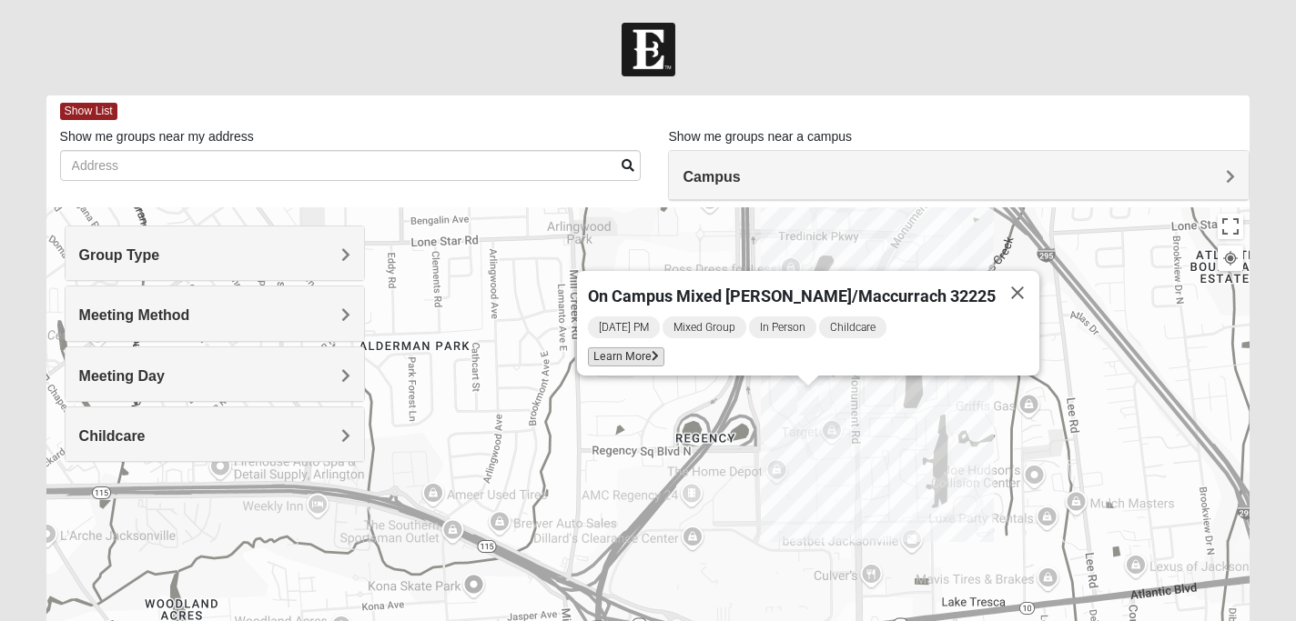
click at [664, 348] on span "Learn More" at bounding box center [626, 357] width 76 height 19
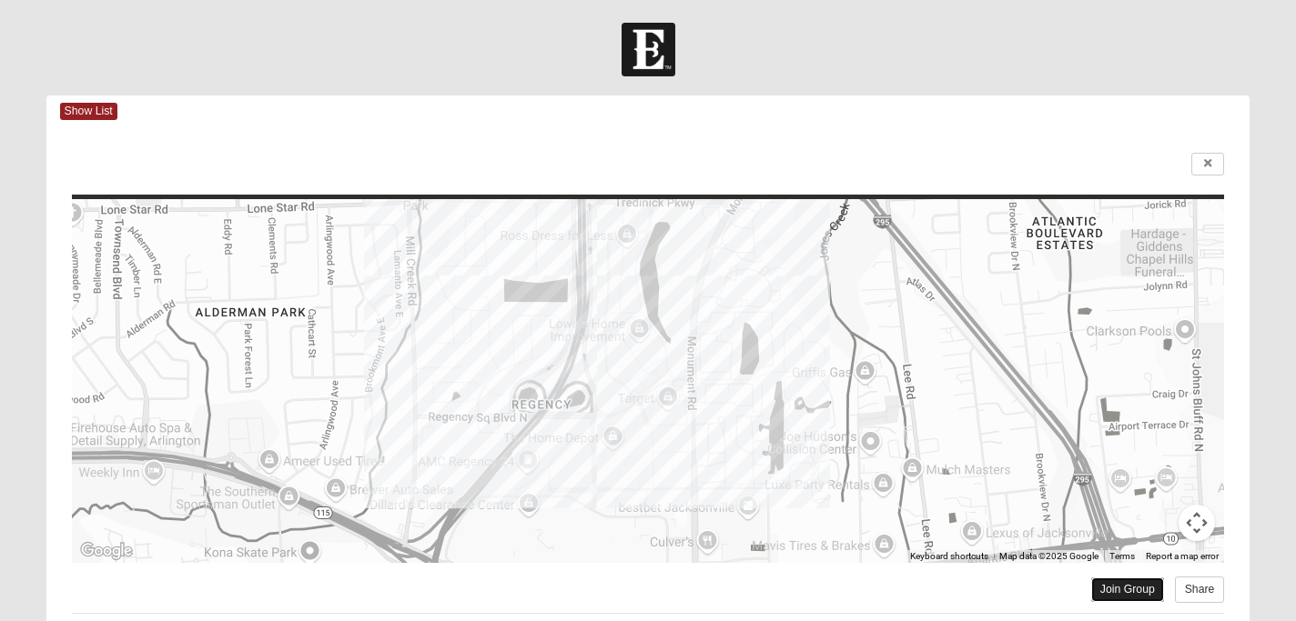
click at [1096, 590] on link "Join Group" at bounding box center [1127, 590] width 73 height 25
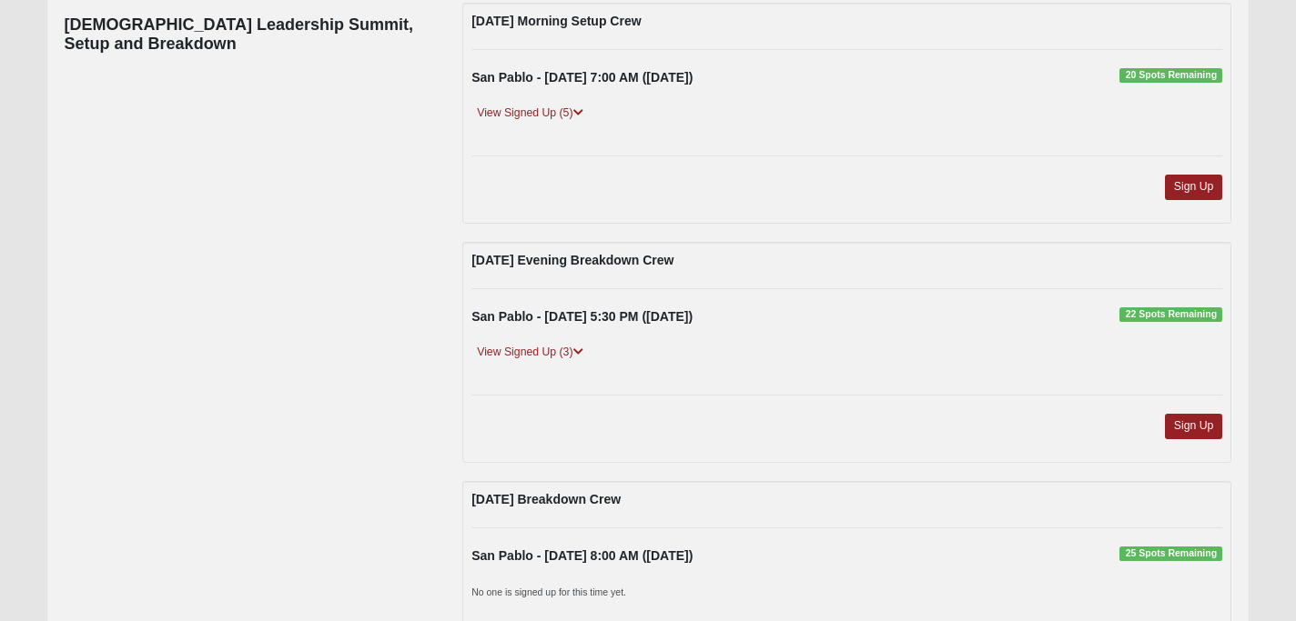
scroll to position [231, 0]
